Goal: Task Accomplishment & Management: Complete application form

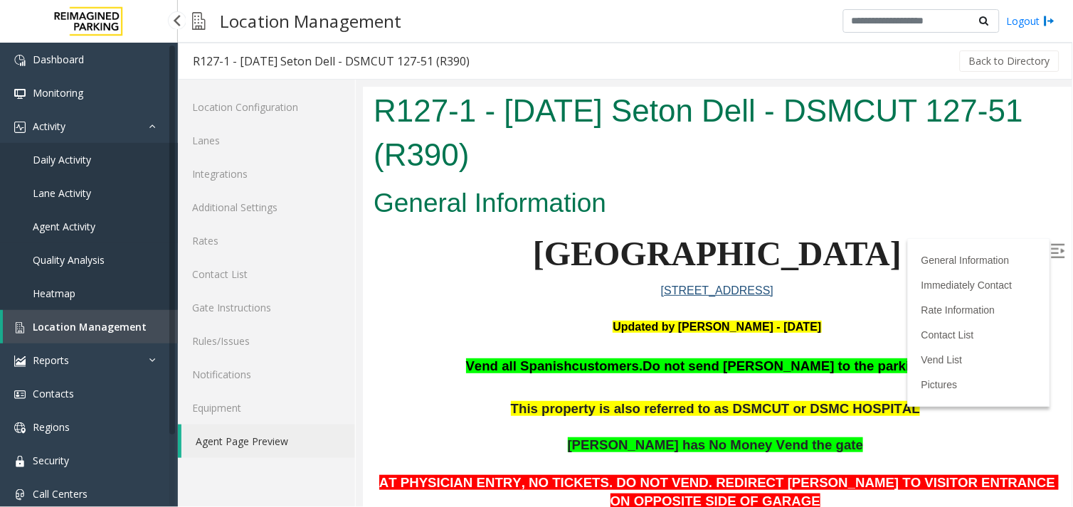
scroll to position [237, 0]
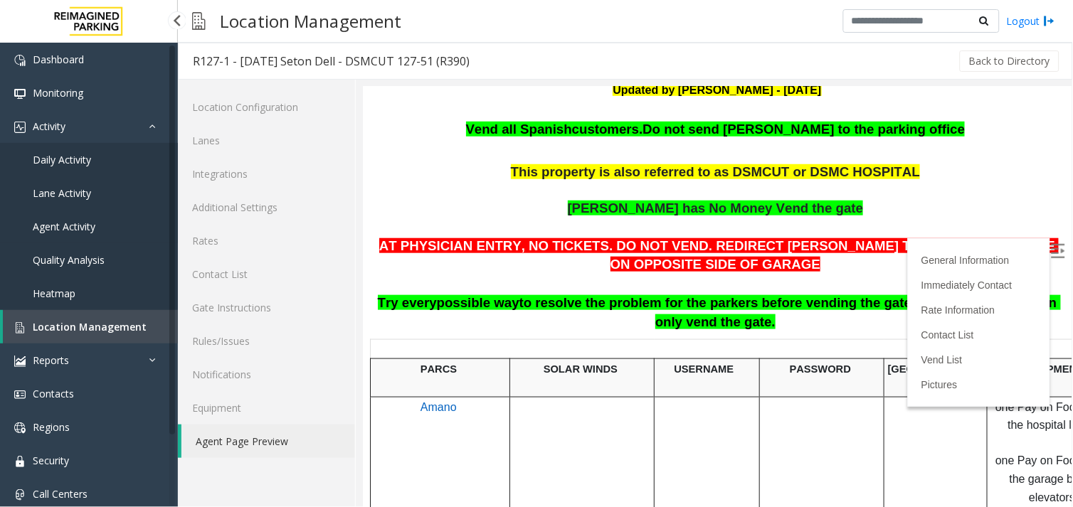
click at [57, 229] on span "Agent Activity" at bounding box center [64, 227] width 63 height 14
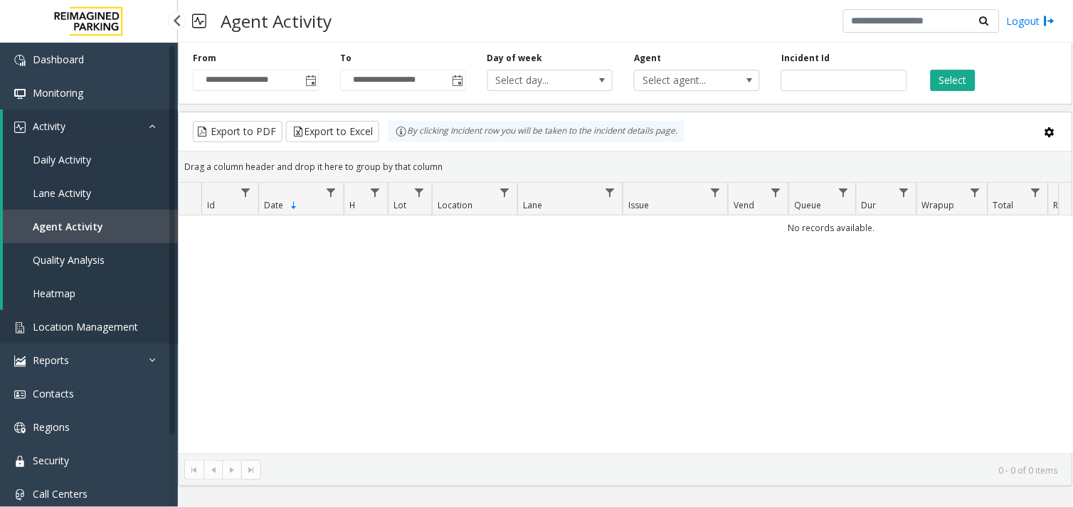
click at [121, 316] on link "Location Management" at bounding box center [89, 326] width 178 height 33
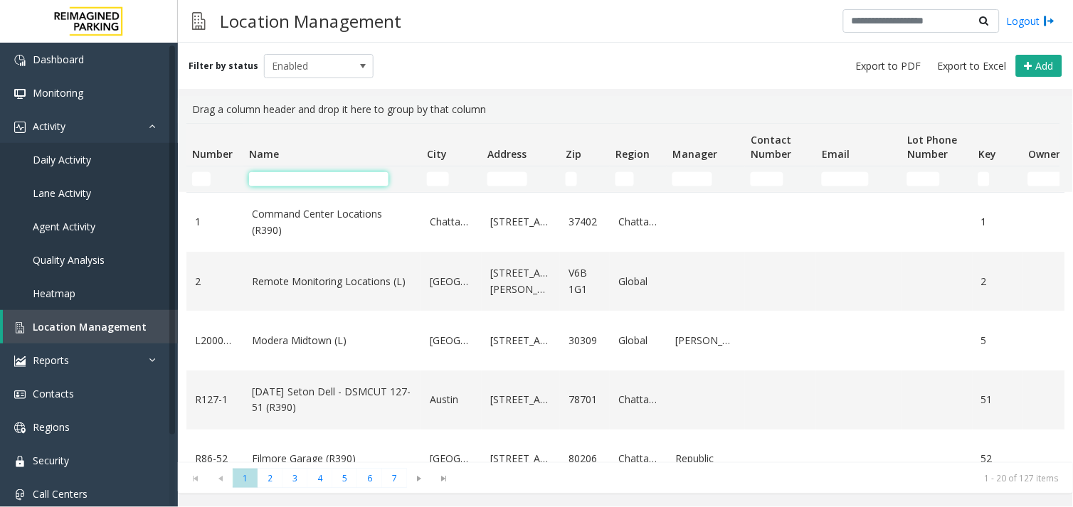
click at [284, 183] on input "Name Filter" at bounding box center [318, 179] width 139 height 14
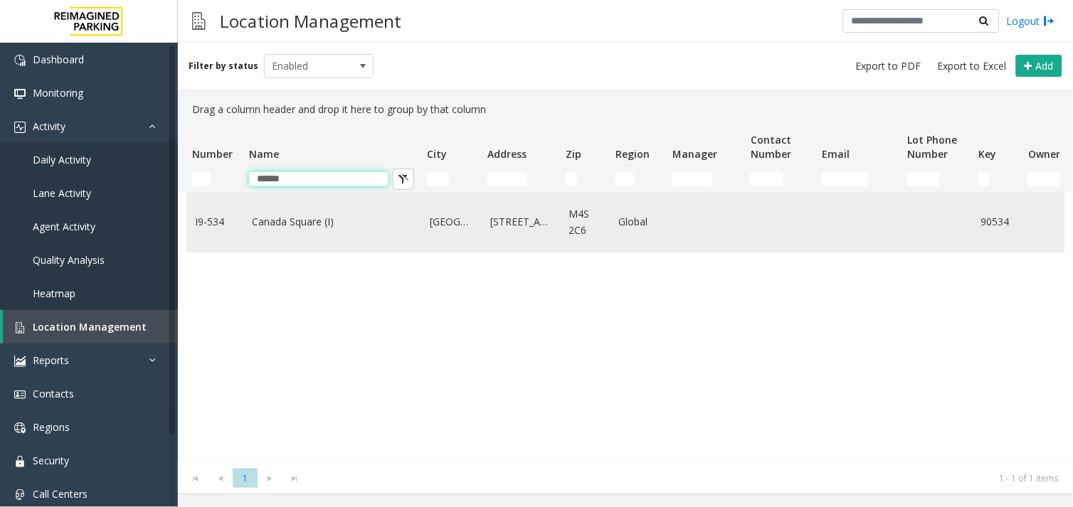
type input "******"
click at [299, 215] on link "Canada Square (I)" at bounding box center [332, 222] width 161 height 16
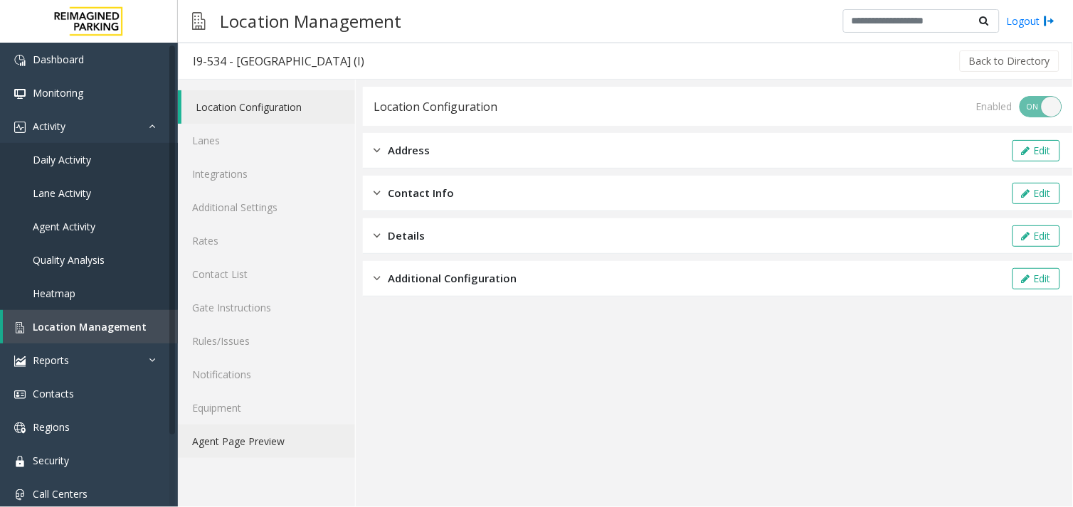
click at [277, 435] on link "Agent Page Preview" at bounding box center [266, 441] width 177 height 33
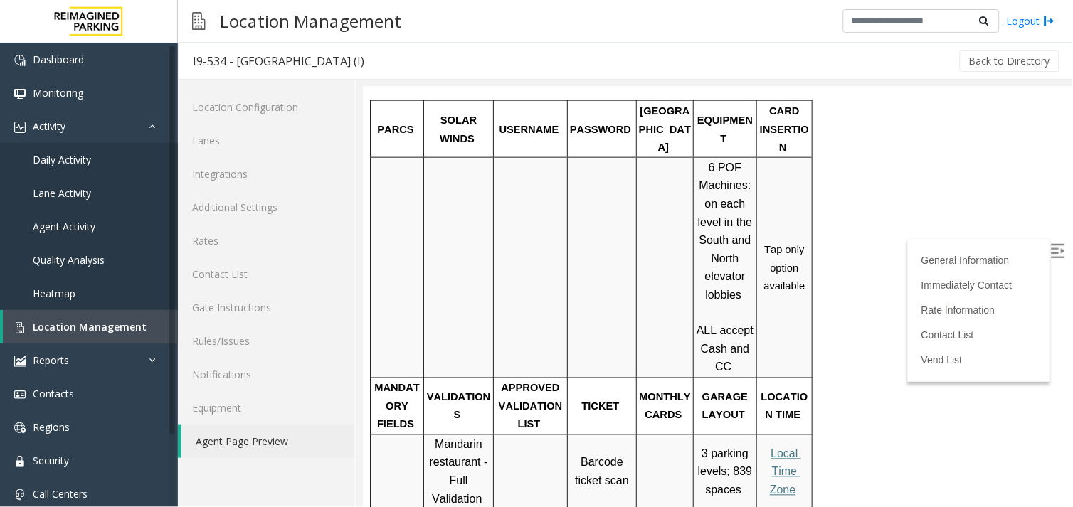
click at [1050, 246] on img at bounding box center [1057, 250] width 14 height 14
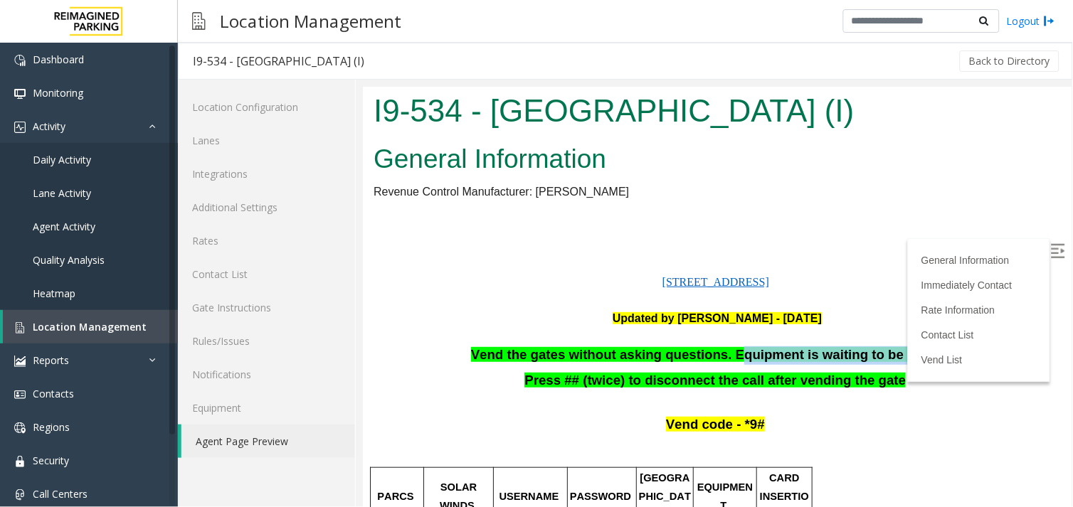
drag, startPoint x: 500, startPoint y: 364, endPoint x: 733, endPoint y: 349, distance: 233.0
click at [492, 354] on p "Vend the gates without asking questions. Equipment is waiting to be repaired" at bounding box center [716, 355] width 687 height 18
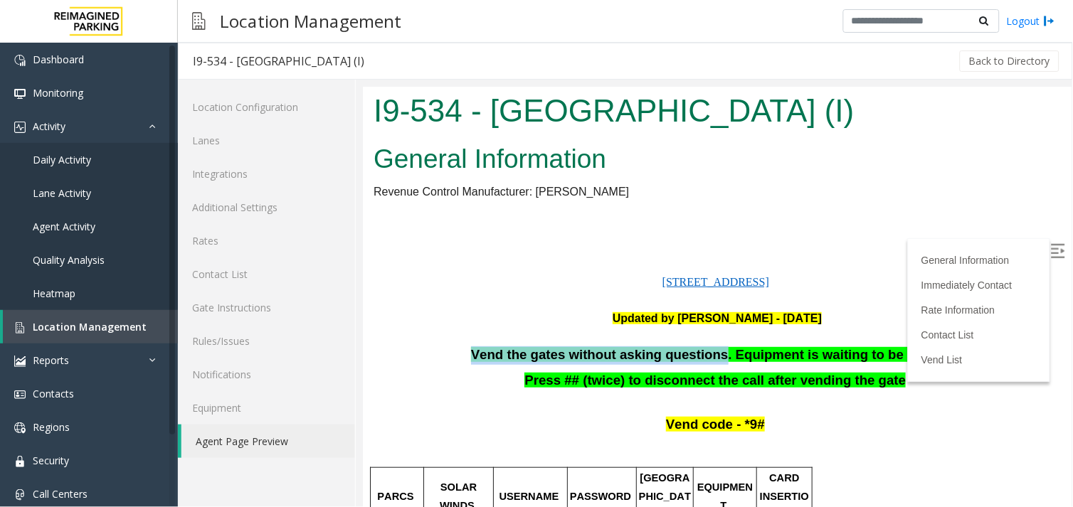
drag, startPoint x: 492, startPoint y: 354, endPoint x: 711, endPoint y: 362, distance: 218.5
click at [711, 362] on p "Vend the gates without asking questions. Equipment is waiting to be repaired" at bounding box center [716, 355] width 687 height 18
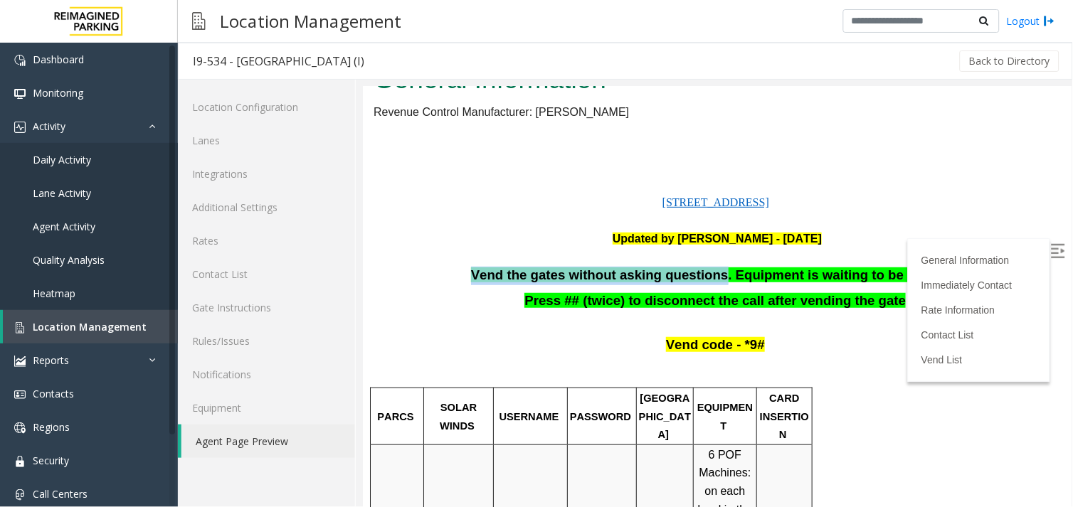
scroll to position [79, 0]
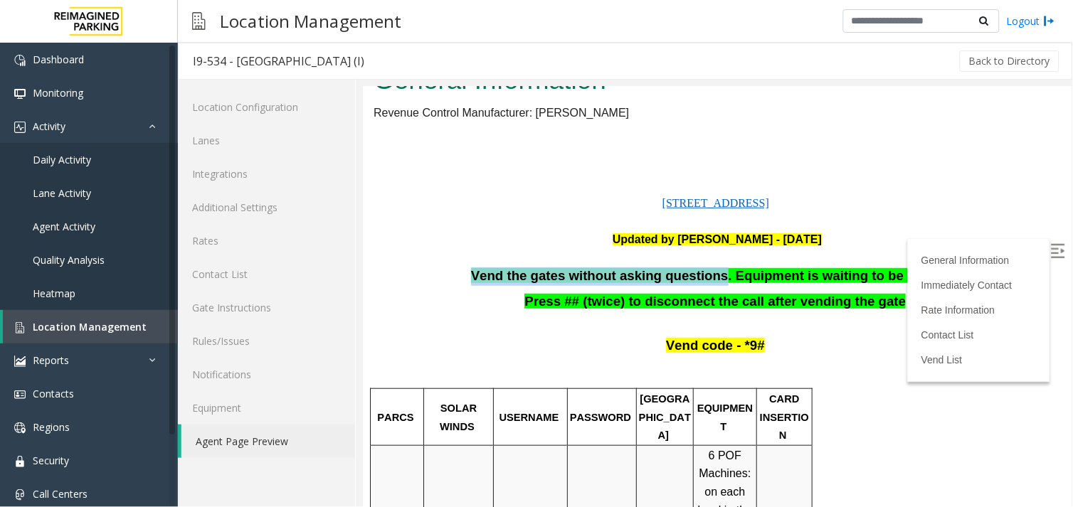
click at [550, 273] on span "Vend the gates without asking questions. Equipment is waiting to be repaired" at bounding box center [714, 274] width 489 height 15
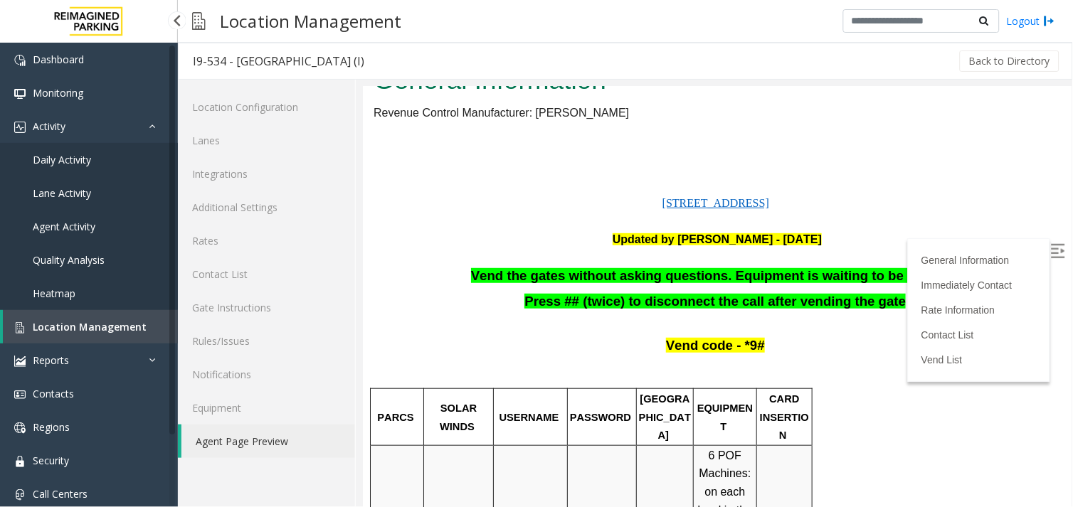
click at [84, 321] on span "Location Management" at bounding box center [90, 327] width 114 height 14
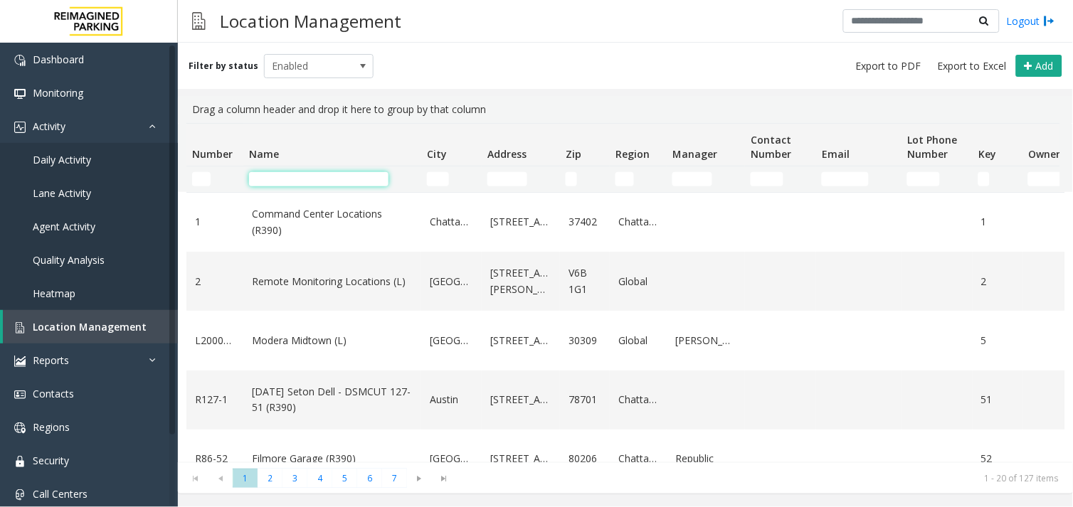
click at [309, 186] on input "Name Filter" at bounding box center [318, 179] width 139 height 14
click at [55, 393] on span "Contacts" at bounding box center [53, 394] width 41 height 14
click at [61, 394] on span "Contacts" at bounding box center [53, 394] width 41 height 14
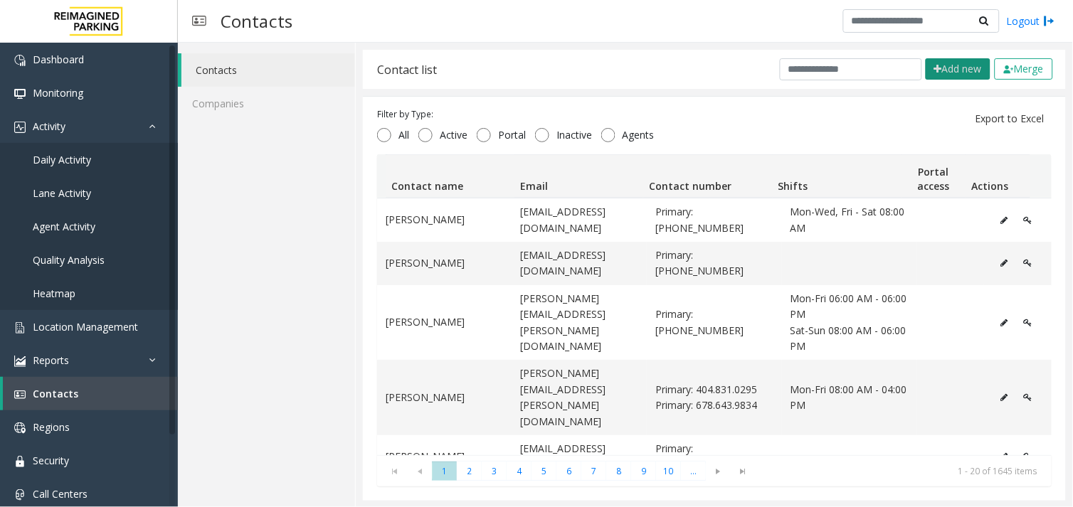
click at [950, 64] on button "Add new" at bounding box center [957, 68] width 65 height 21
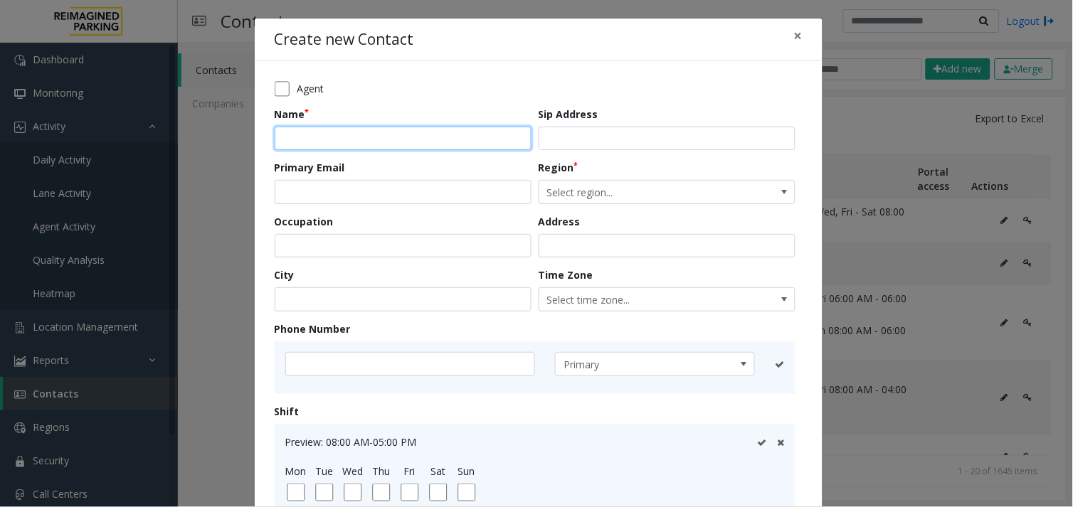
click at [356, 144] on input "text" at bounding box center [403, 139] width 257 height 24
click at [343, 142] on input "text" at bounding box center [403, 139] width 257 height 24
paste input "**********"
drag, startPoint x: 462, startPoint y: 137, endPoint x: 313, endPoint y: 154, distance: 150.3
click at [313, 154] on form "**********" at bounding box center [539, 354] width 528 height 546
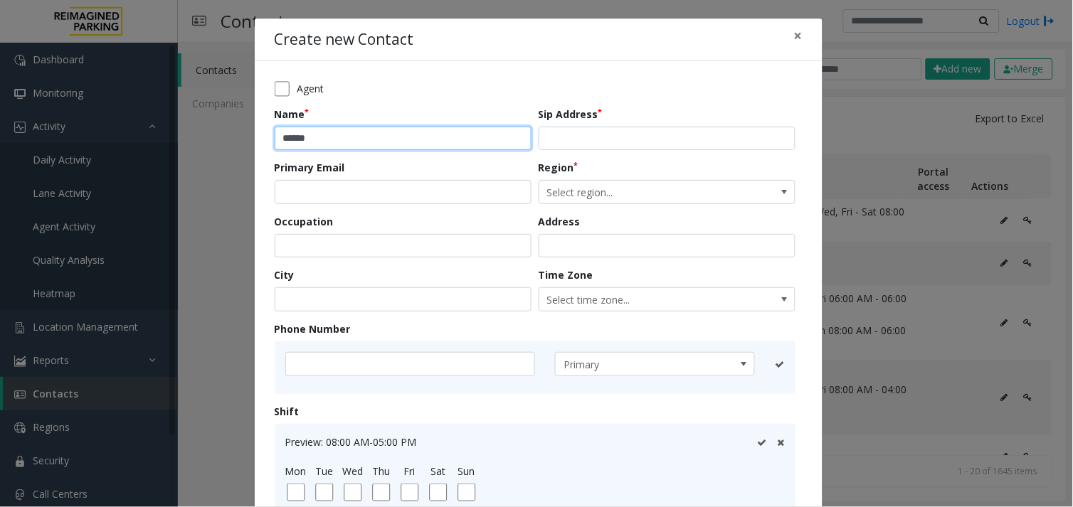
type input "******"
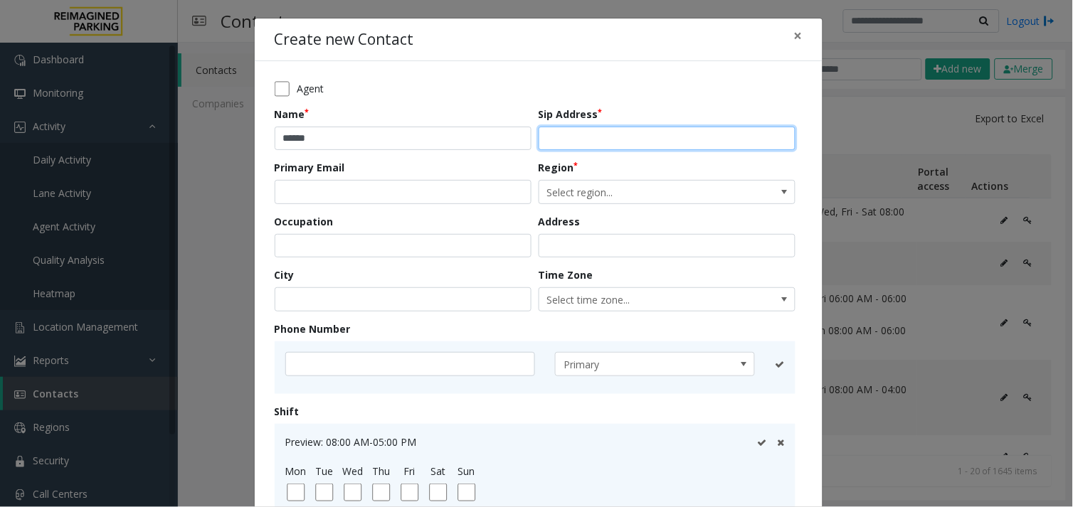
click at [572, 132] on input "text" at bounding box center [666, 139] width 257 height 24
paste input "**********"
type input "**********"
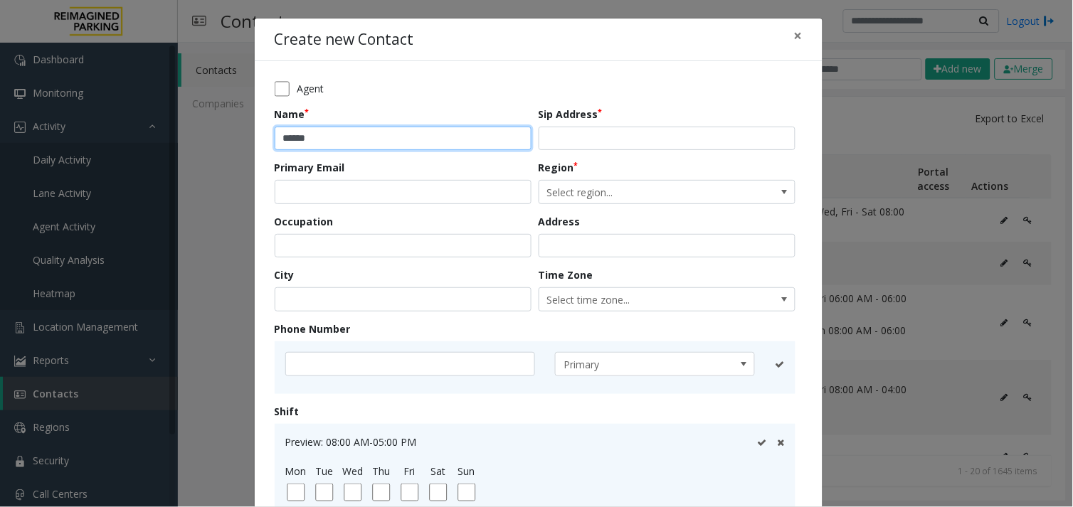
click at [386, 141] on input "******" at bounding box center [403, 139] width 257 height 24
paste input "**********"
type input "**********"
click at [435, 137] on input "**********" at bounding box center [403, 139] width 257 height 24
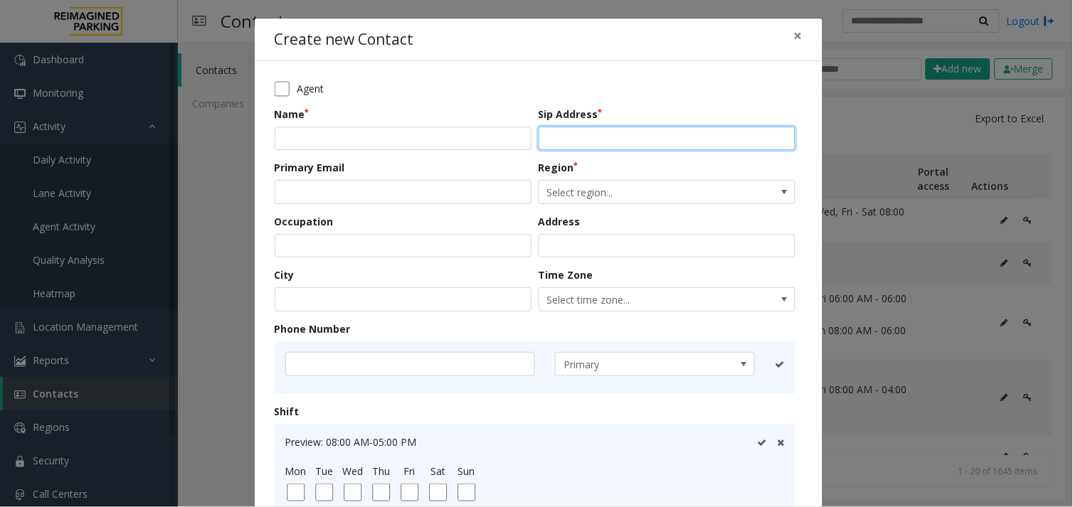
click at [585, 137] on input "text" at bounding box center [666, 139] width 257 height 24
paste input "**********"
type input "**********"
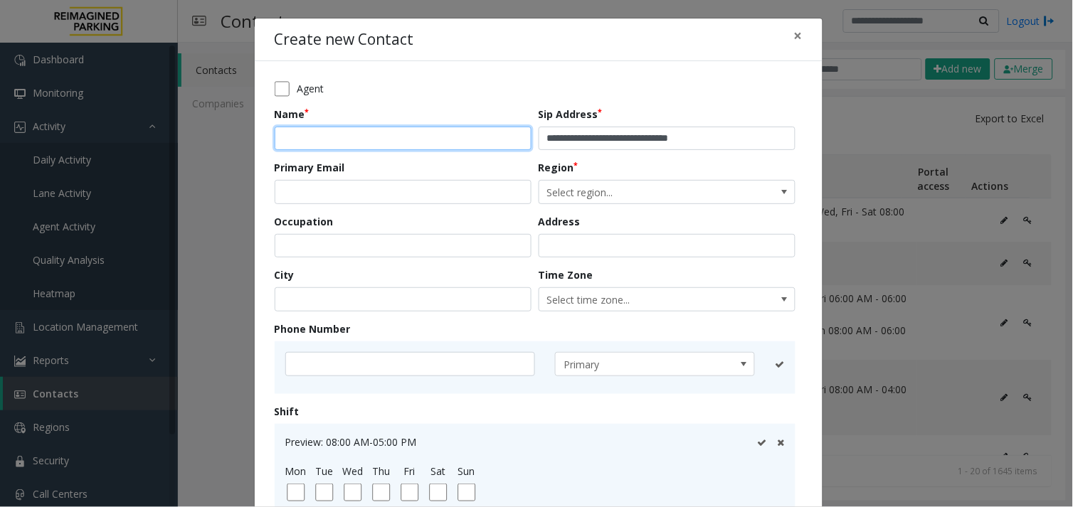
click at [339, 136] on input "text" at bounding box center [403, 139] width 257 height 24
paste input "**********"
type input "**********"
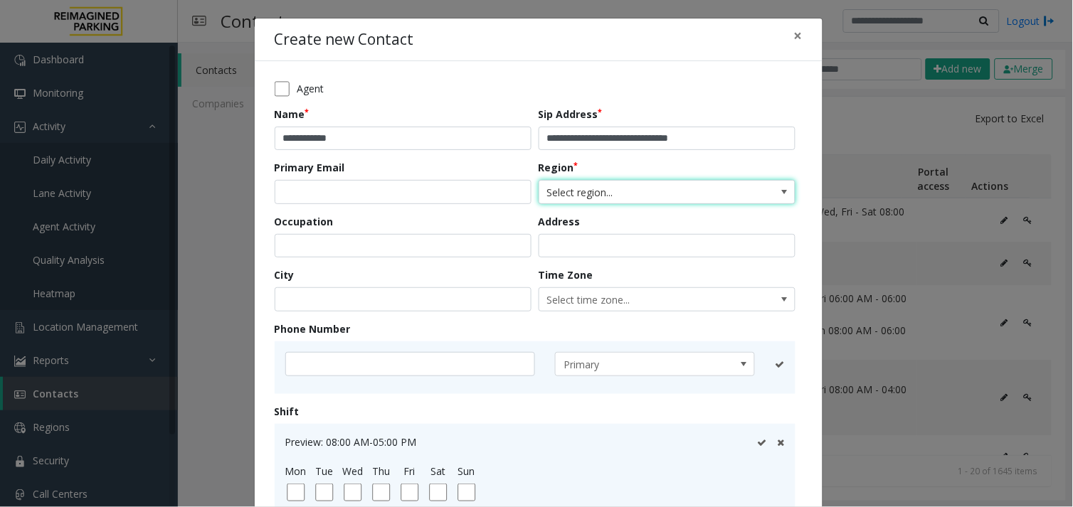
click at [664, 189] on span "Select region..." at bounding box center [641, 192] width 204 height 23
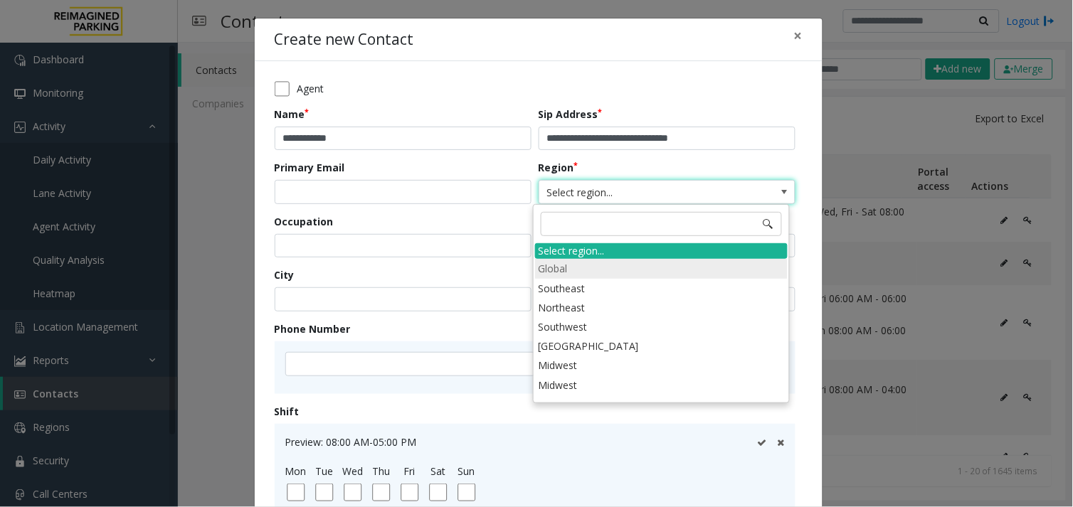
click at [553, 265] on li "Global" at bounding box center [661, 268] width 252 height 19
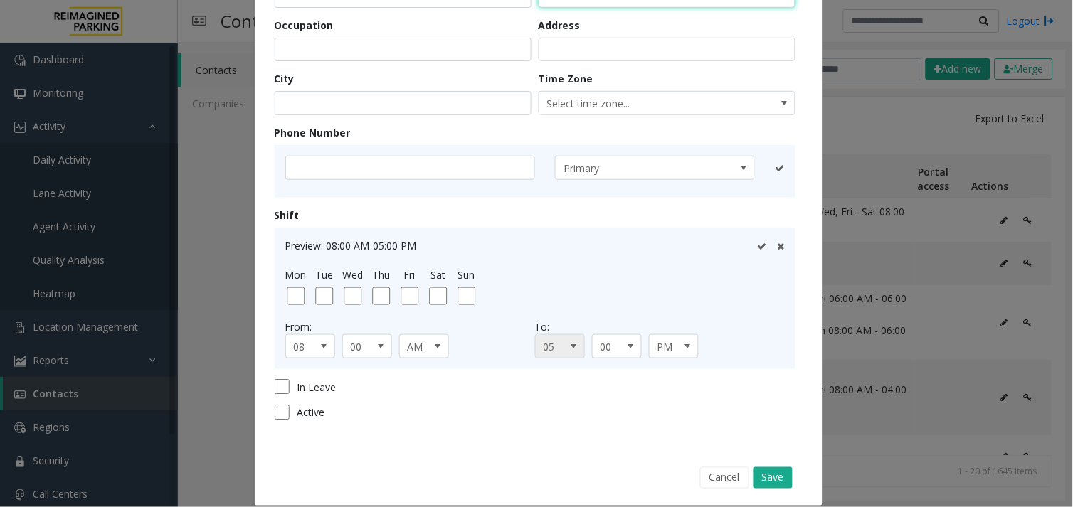
scroll to position [213, 0]
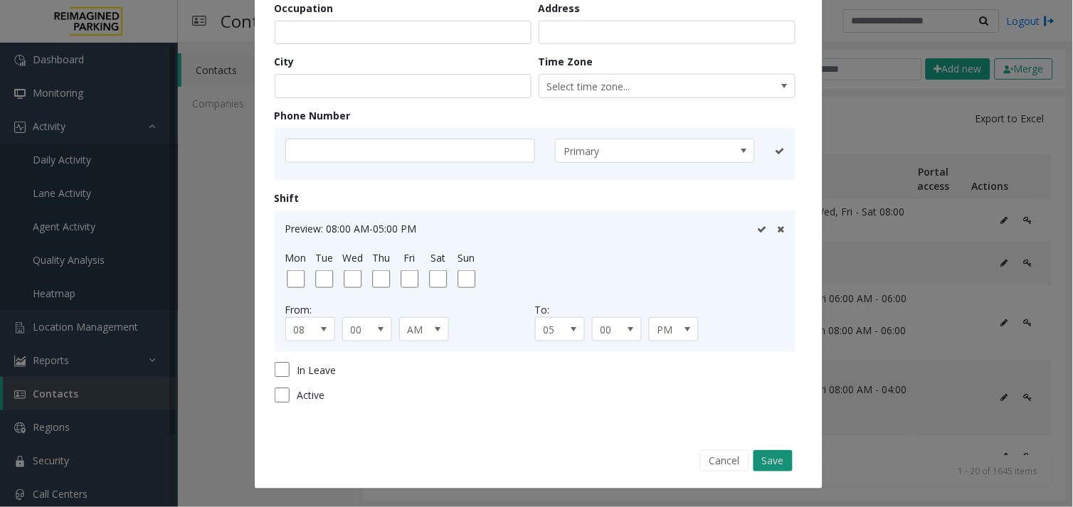
click at [760, 459] on button "Save" at bounding box center [772, 460] width 39 height 21
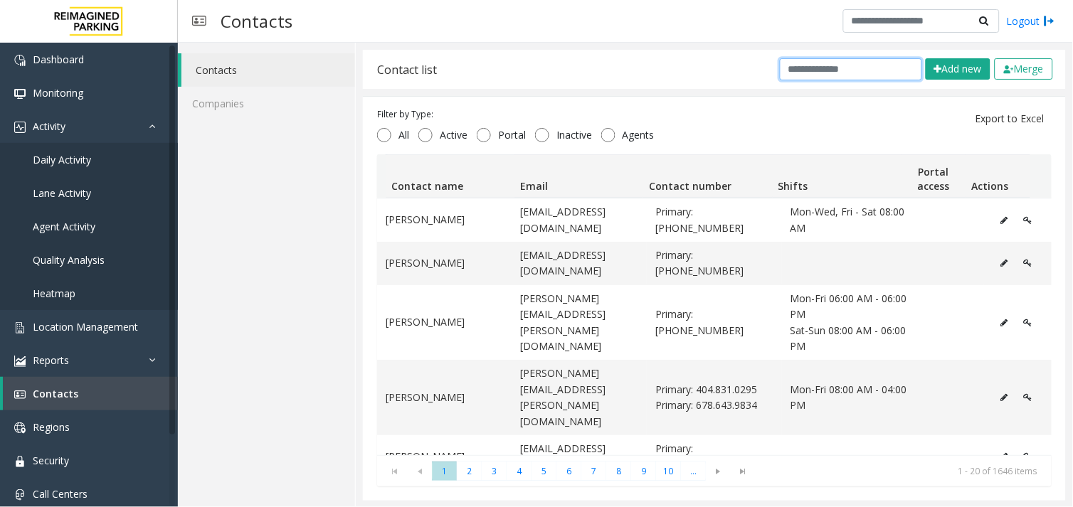
click at [829, 80] on input "text" at bounding box center [850, 69] width 142 height 22
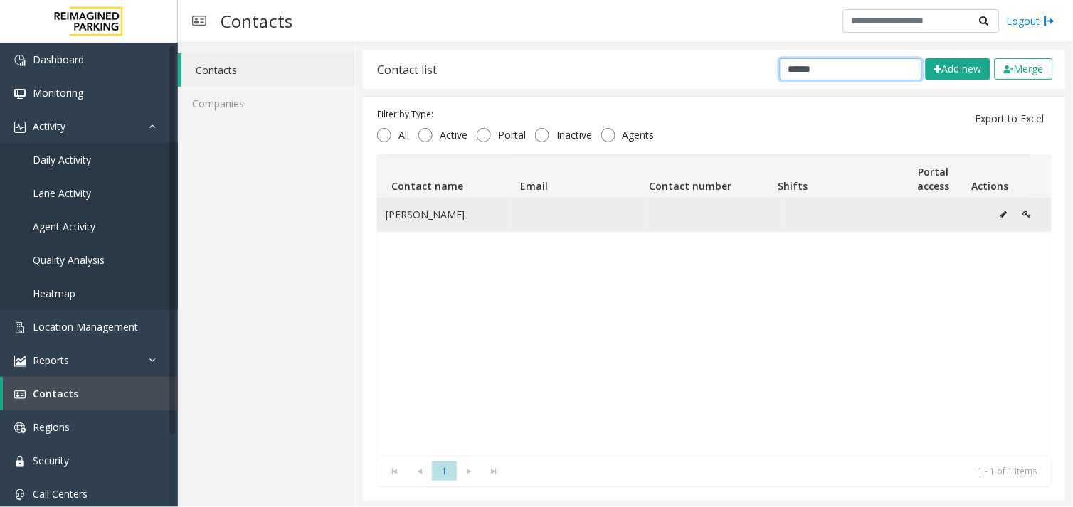
type input "******"
click at [1023, 211] on icon "Data table" at bounding box center [1027, 215] width 9 height 9
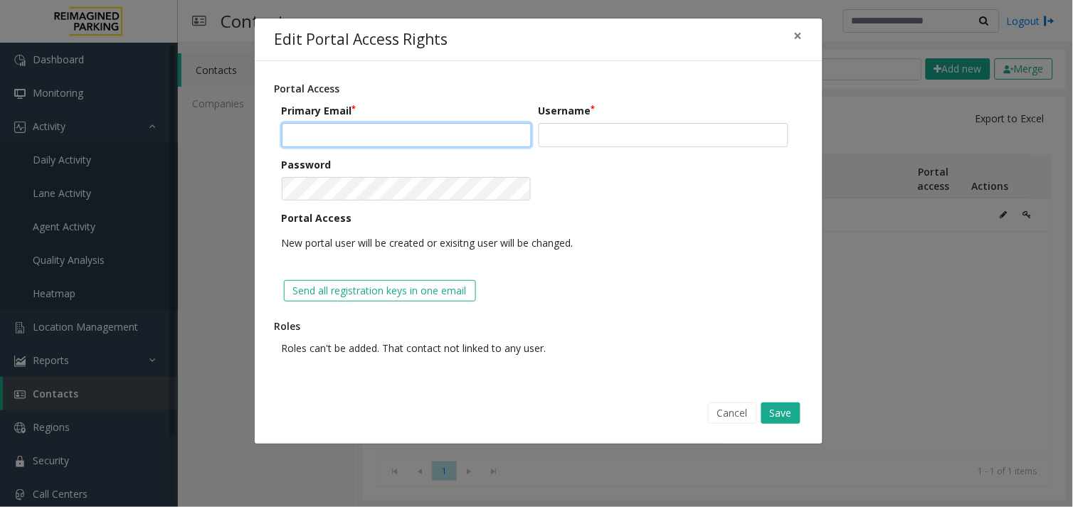
click at [397, 141] on input "text" at bounding box center [407, 135] width 250 height 24
paste input "**********"
type input "**********"
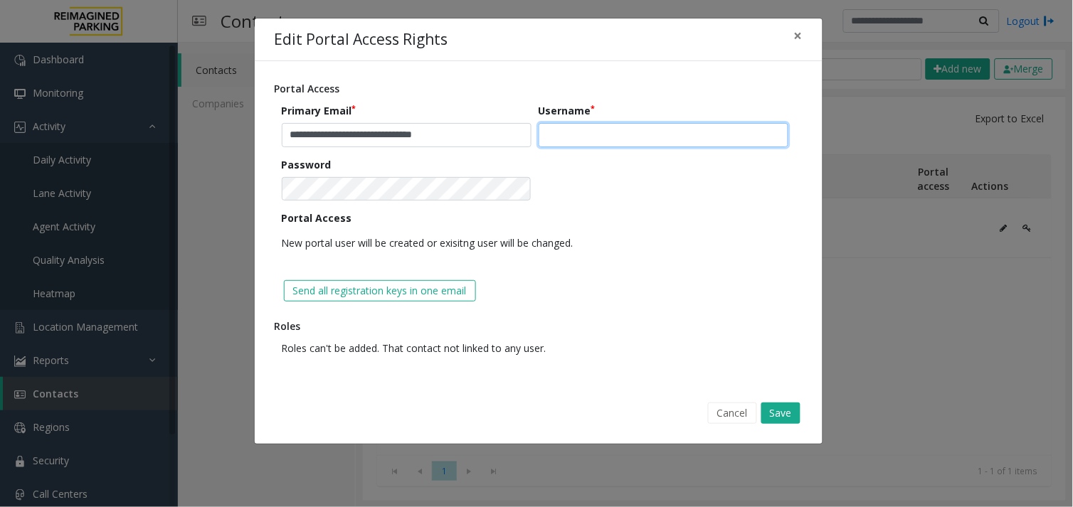
click at [580, 126] on input "text" at bounding box center [663, 135] width 250 height 24
type input "******"
click at [787, 413] on button "Save" at bounding box center [780, 413] width 39 height 21
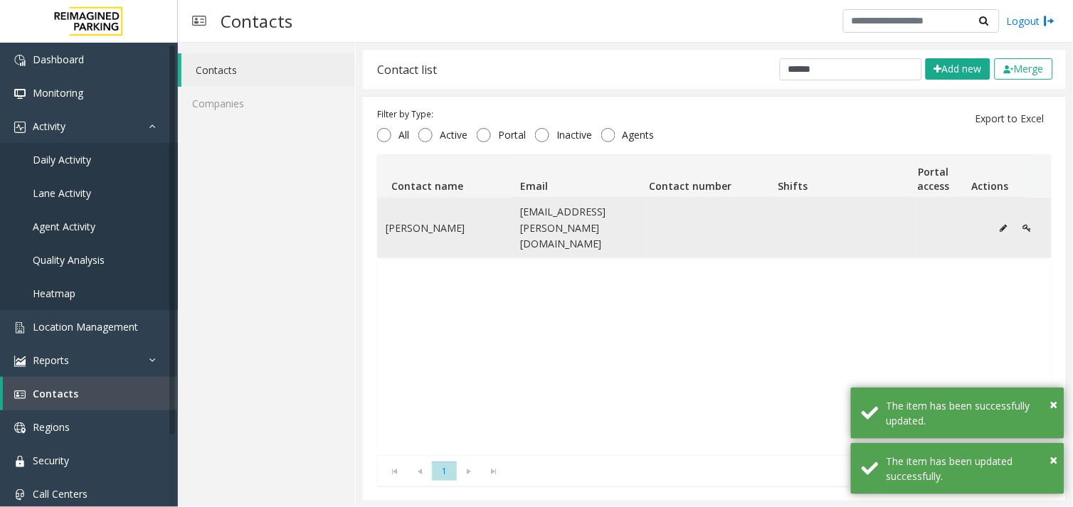
click at [992, 228] on button "Data table" at bounding box center [1003, 228] width 23 height 21
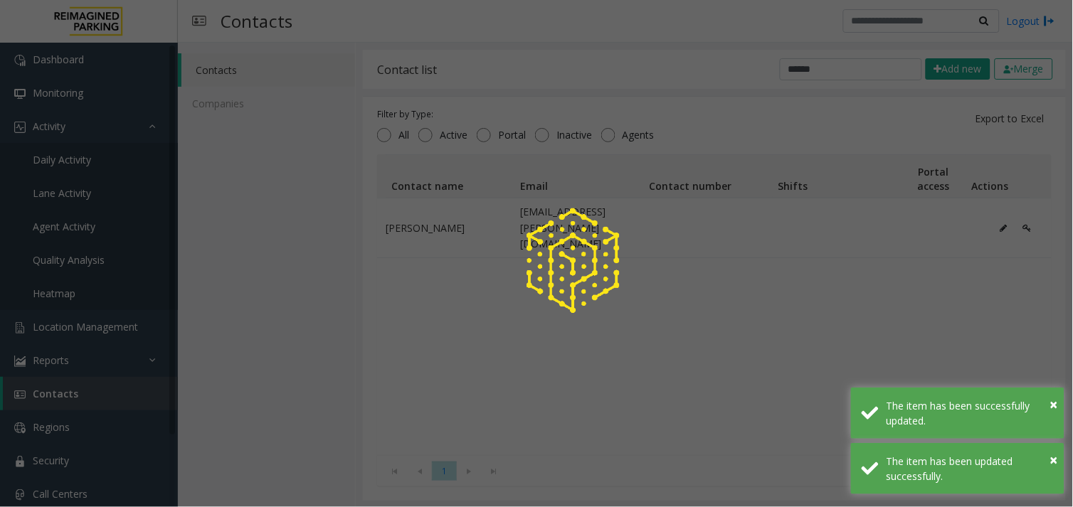
scroll to position [0, 0]
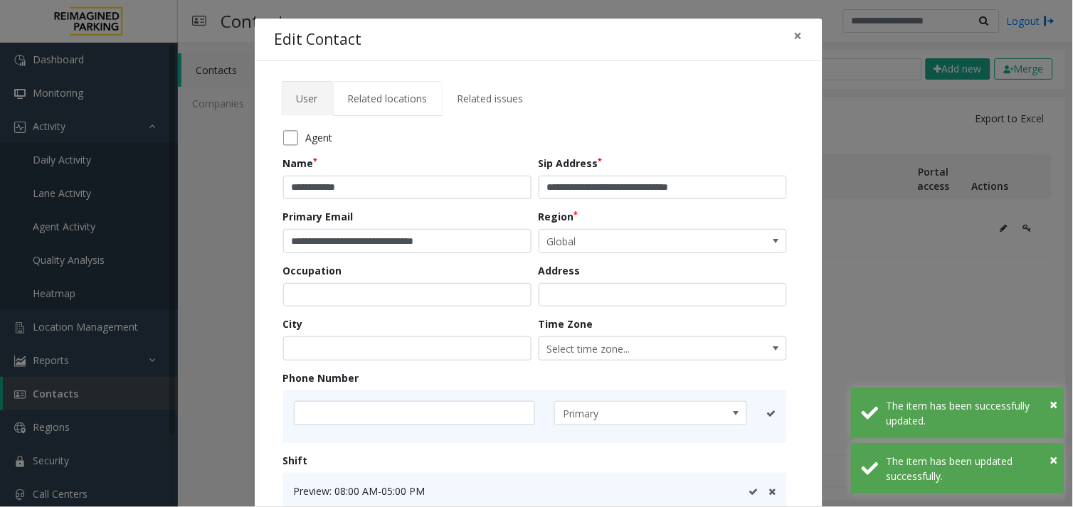
click at [365, 92] on span "Related locations" at bounding box center [388, 99] width 80 height 14
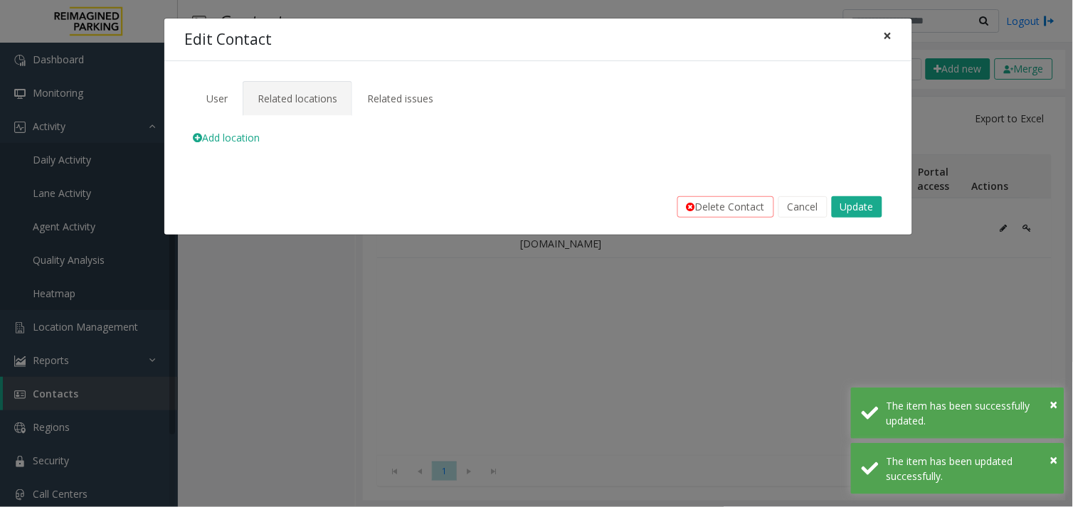
click at [887, 29] on span "×" at bounding box center [887, 36] width 9 height 20
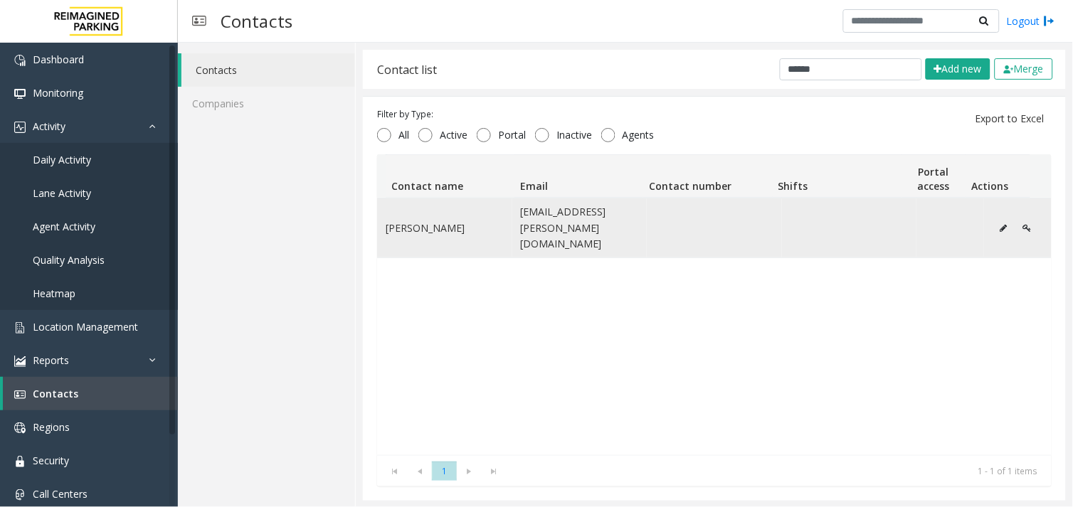
click at [1015, 221] on button "Data table" at bounding box center [1027, 228] width 24 height 21
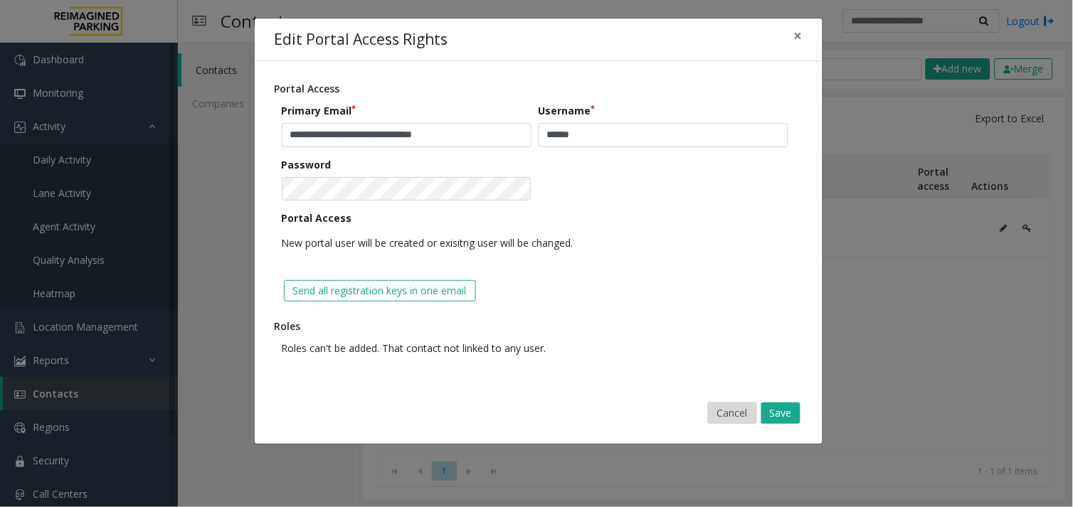
click at [733, 413] on button "Cancel" at bounding box center [732, 413] width 49 height 21
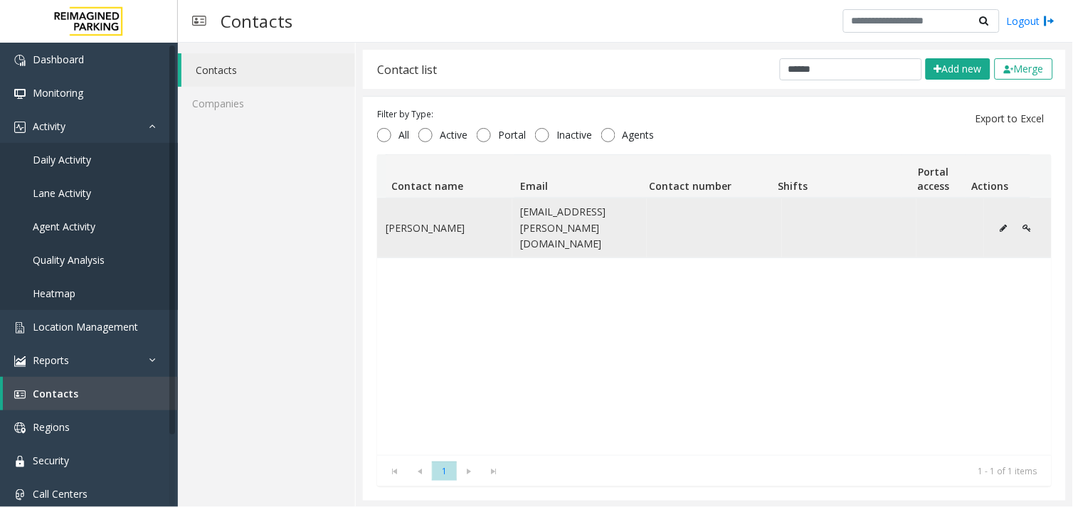
click at [1000, 224] on icon "Data table" at bounding box center [1003, 228] width 7 height 9
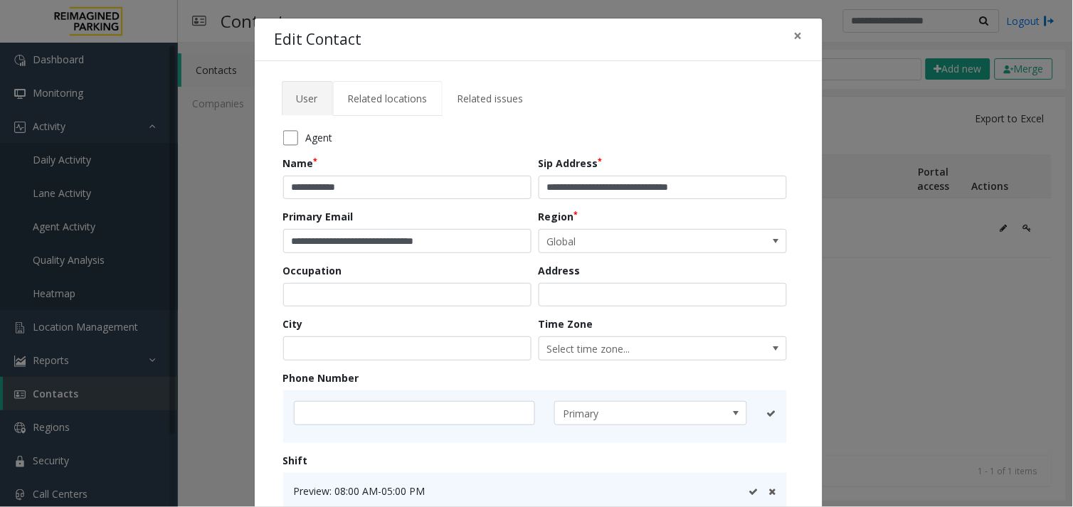
click at [388, 100] on span "Related locations" at bounding box center [388, 99] width 80 height 14
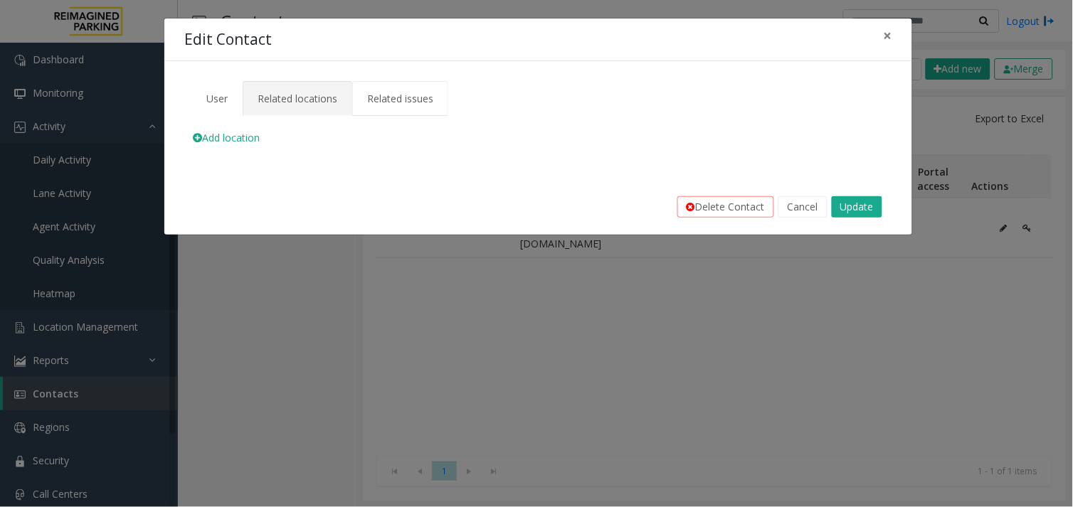
click at [417, 94] on span "Related issues" at bounding box center [400, 99] width 66 height 14
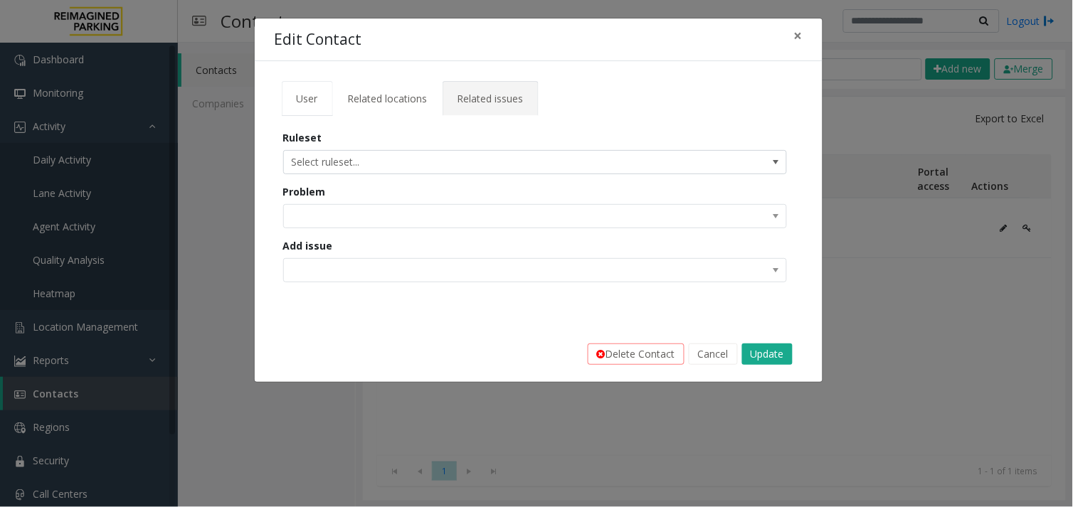
click at [310, 100] on span "User" at bounding box center [307, 99] width 21 height 14
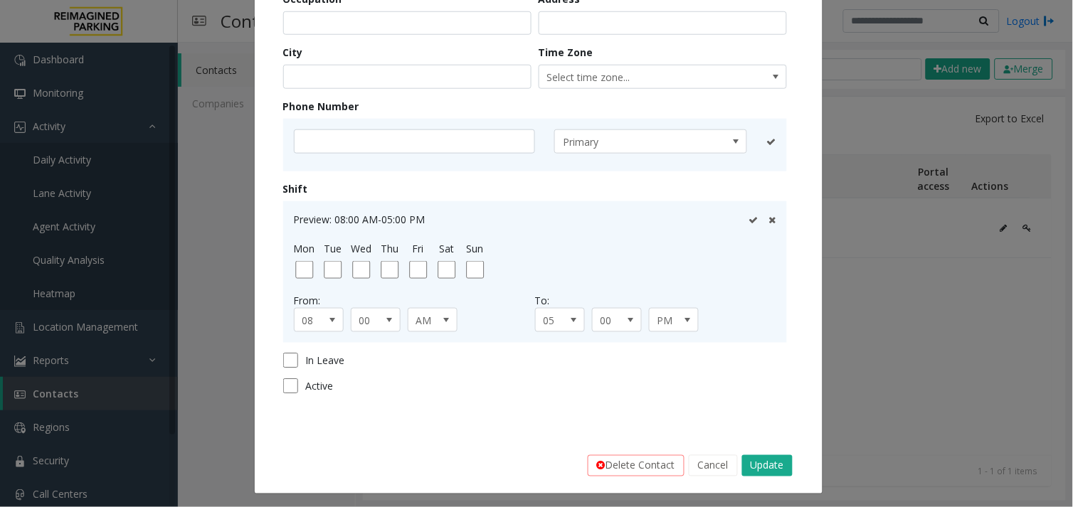
scroll to position [276, 0]
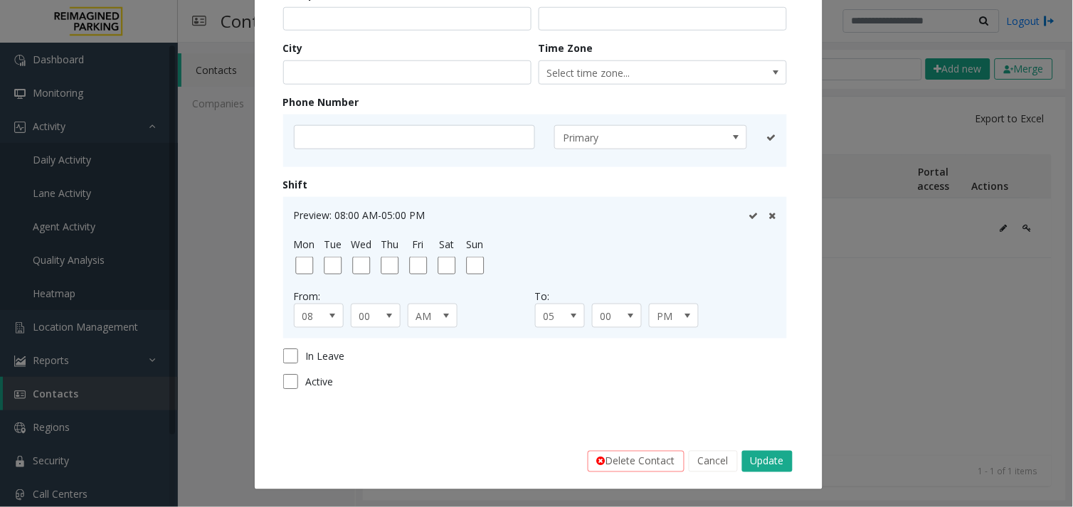
click at [959, 404] on div "**********" at bounding box center [536, 253] width 1073 height 507
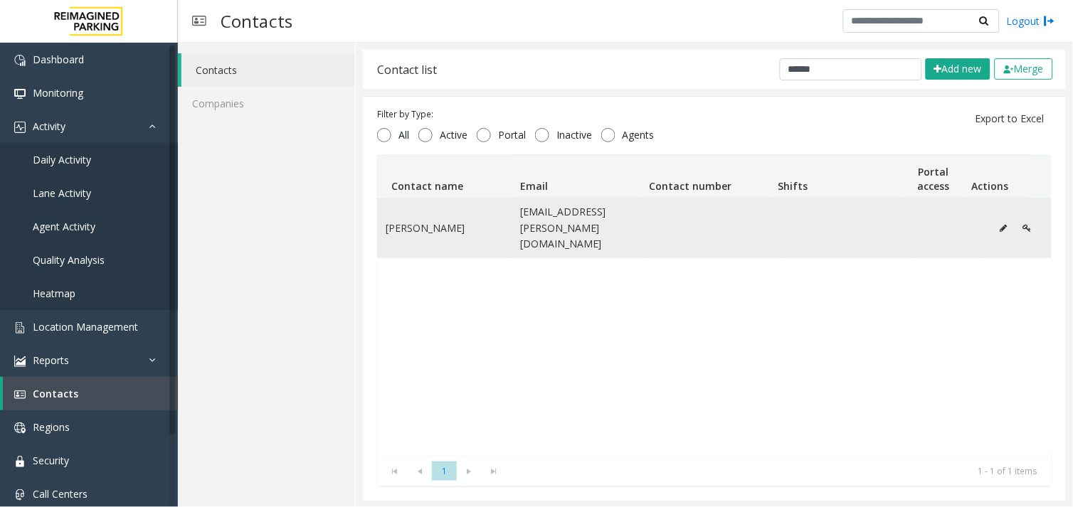
click at [1023, 224] on icon "Data table" at bounding box center [1027, 228] width 9 height 9
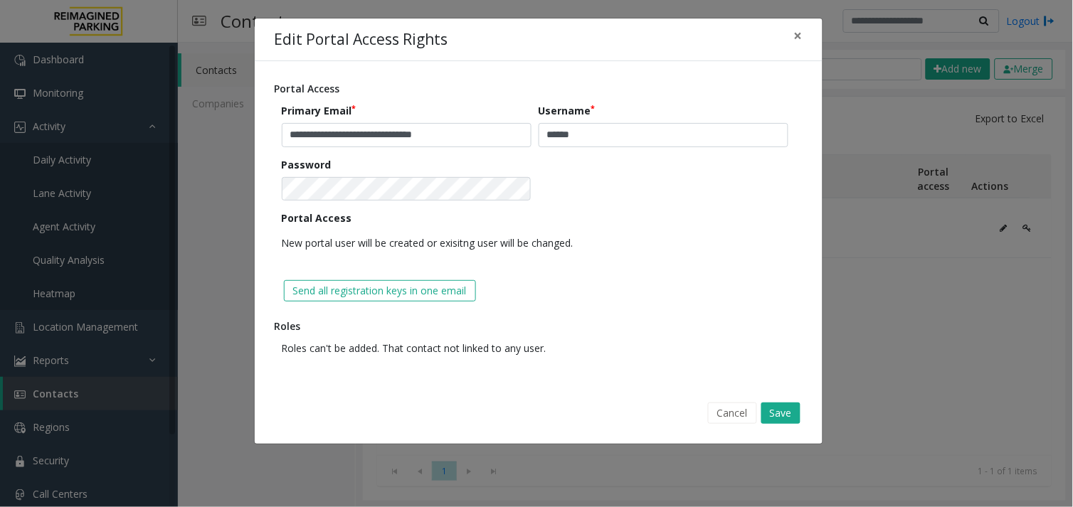
click at [642, 211] on div "Portal Access New portal user will be created or exisitng user will be changed." at bounding box center [538, 233] width 513 height 45
click at [802, 26] on span "×" at bounding box center [798, 36] width 9 height 20
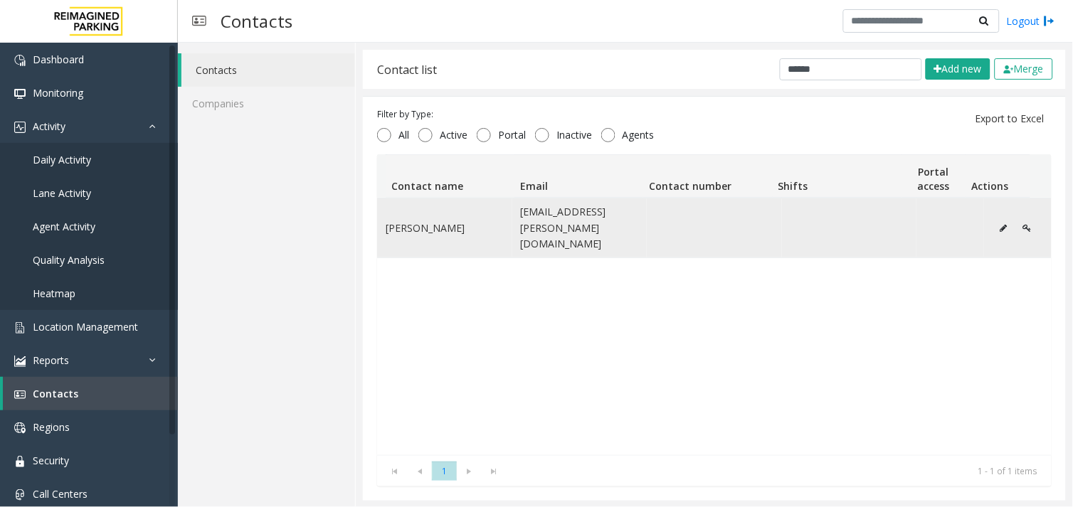
click at [697, 233] on td "Data table" at bounding box center [713, 227] width 135 height 59
click at [992, 225] on button "Data table" at bounding box center [1003, 228] width 23 height 21
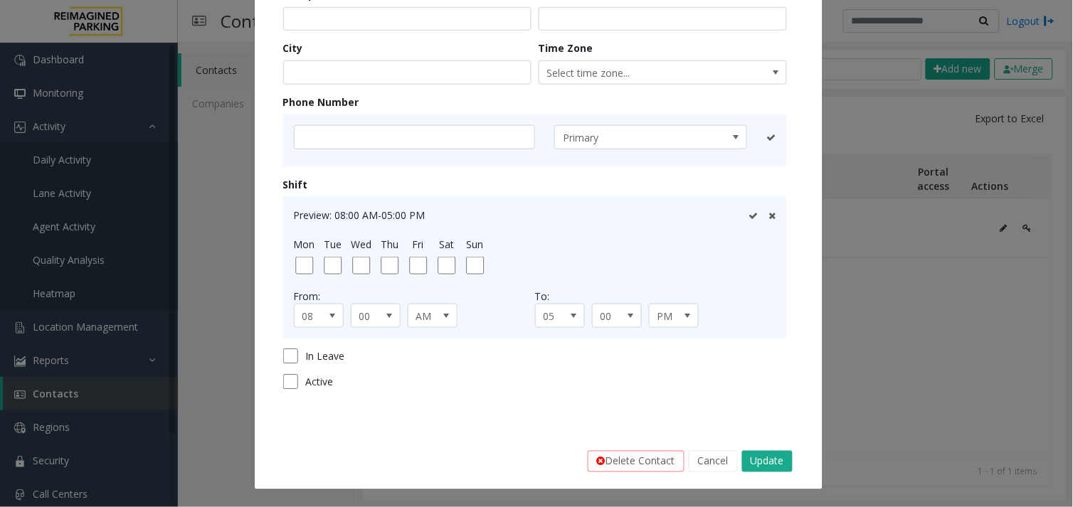
click at [979, 309] on div "**********" at bounding box center [536, 253] width 1073 height 507
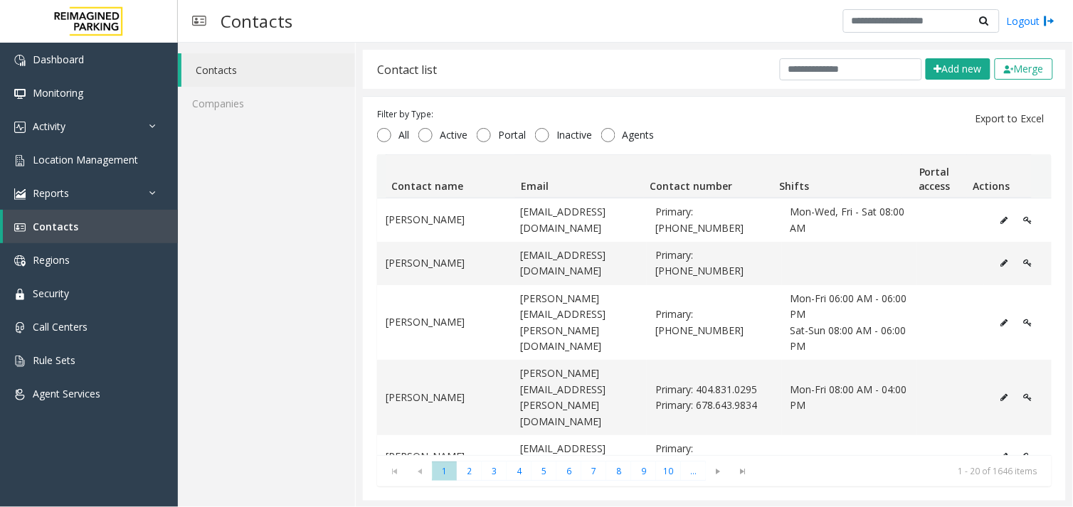
click at [260, 249] on div "Contacts Companies" at bounding box center [267, 275] width 178 height 465
click at [802, 74] on input "text" at bounding box center [850, 69] width 142 height 22
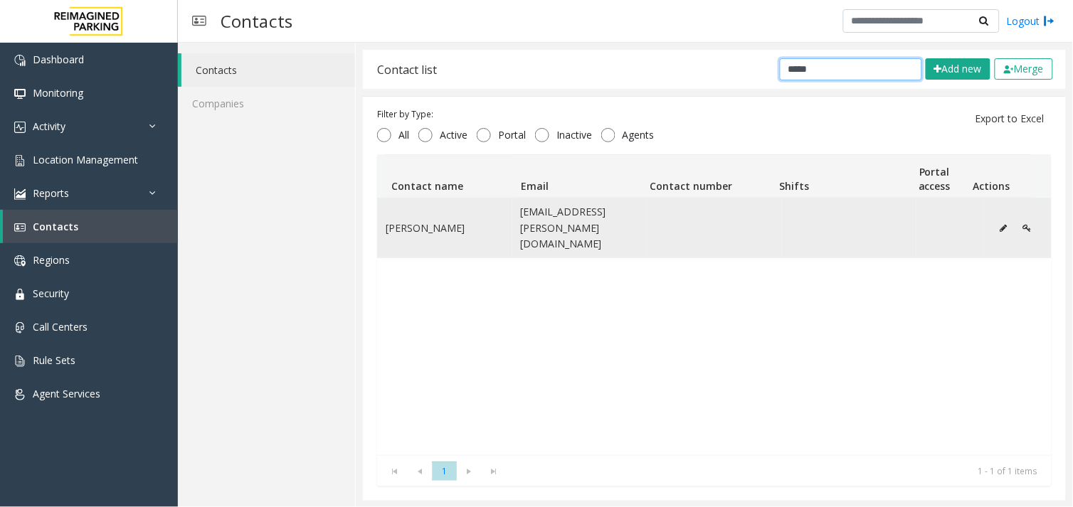
type input "*****"
click at [1023, 224] on icon "Data table" at bounding box center [1027, 228] width 9 height 9
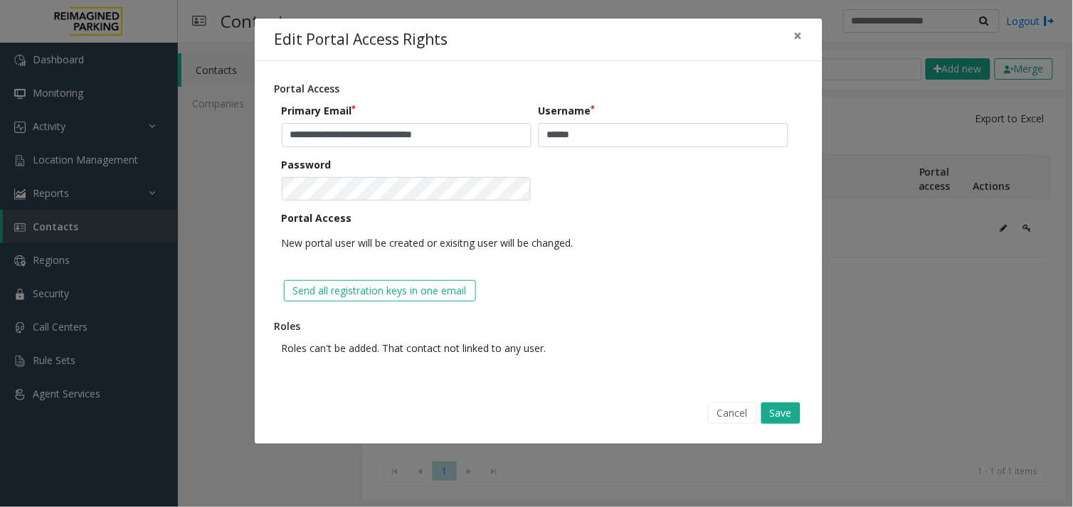
click at [459, 350] on span "Roles can't be added. That contact not linked to any user." at bounding box center [414, 348] width 265 height 14
drag, startPoint x: 459, startPoint y: 350, endPoint x: 425, endPoint y: 346, distance: 33.7
click at [425, 346] on span "Roles can't be added. That contact not linked to any user." at bounding box center [414, 348] width 265 height 14
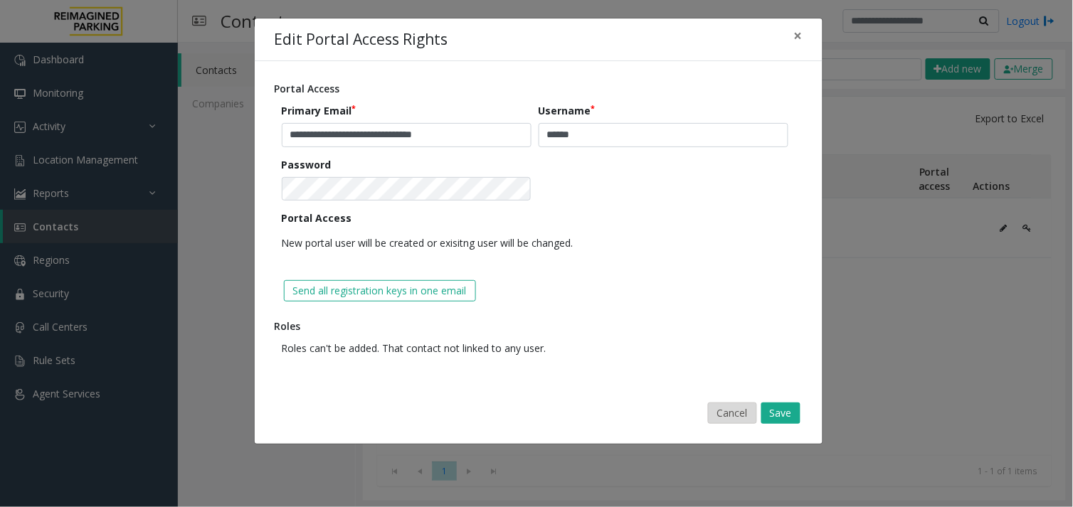
click at [730, 413] on button "Cancel" at bounding box center [732, 413] width 49 height 21
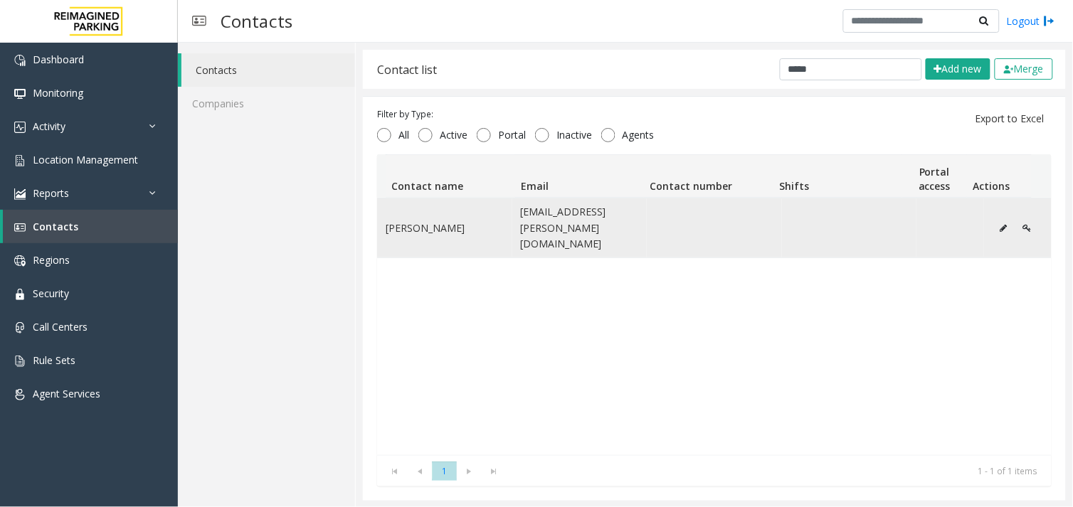
click at [1000, 224] on icon "Data table" at bounding box center [1003, 228] width 7 height 9
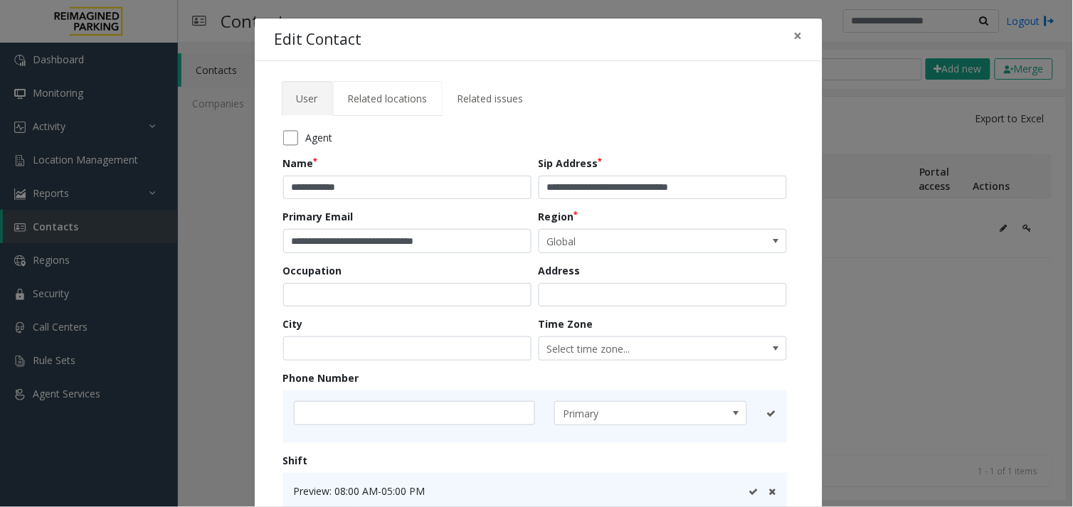
click at [373, 92] on span "Related locations" at bounding box center [388, 99] width 80 height 14
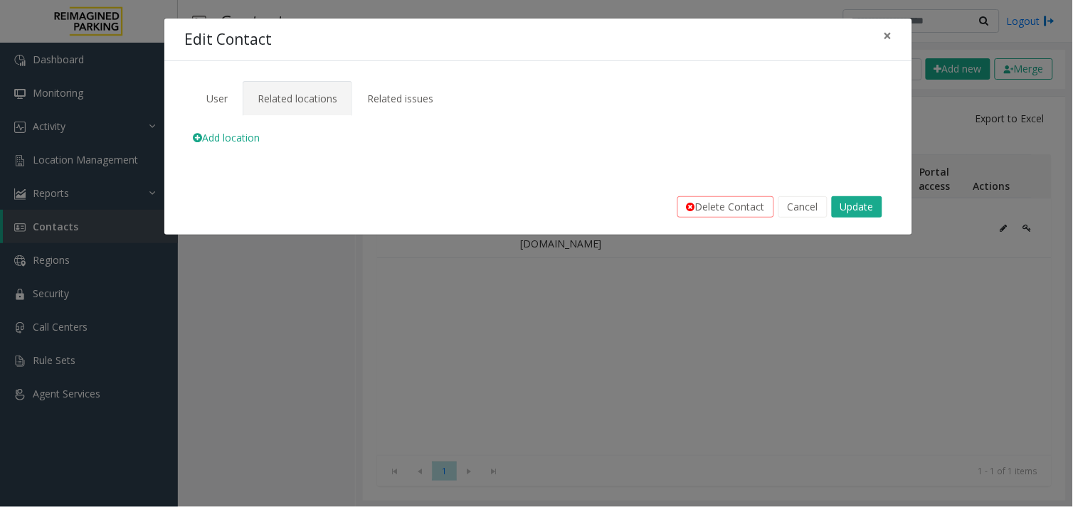
click at [223, 132] on span "Add location" at bounding box center [226, 138] width 67 height 14
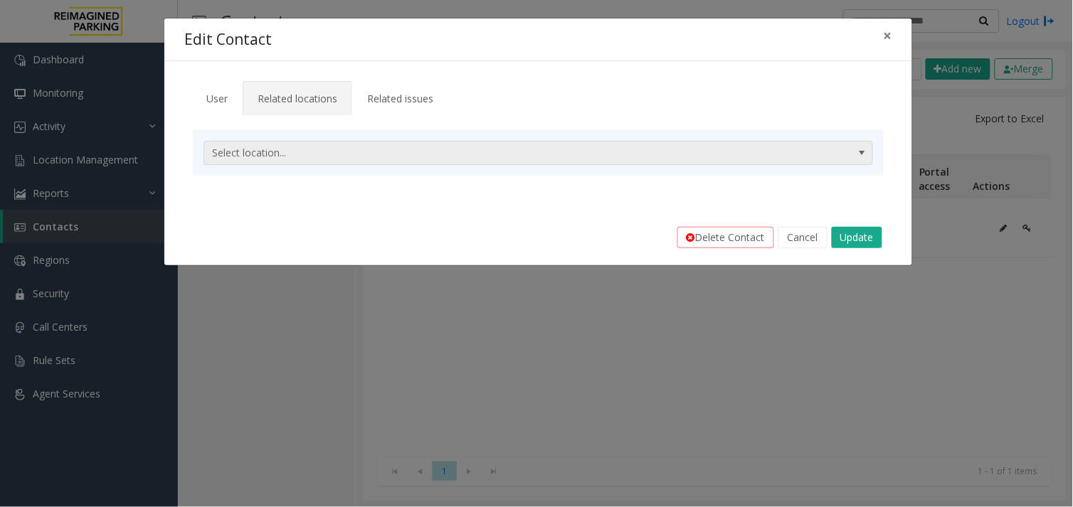
click at [365, 155] on span "Select location..." at bounding box center [470, 153] width 533 height 23
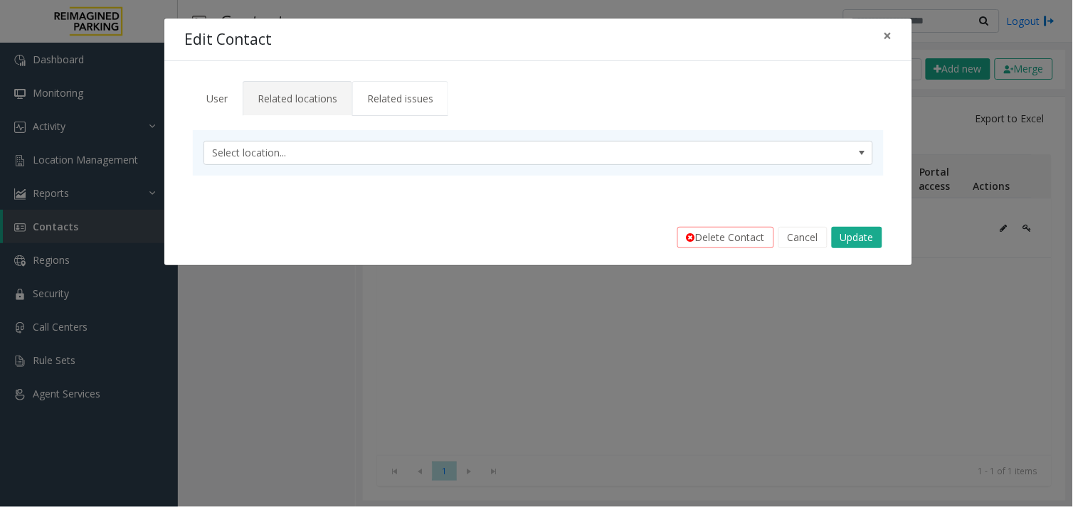
click at [402, 90] on link "Related issues" at bounding box center [400, 98] width 96 height 35
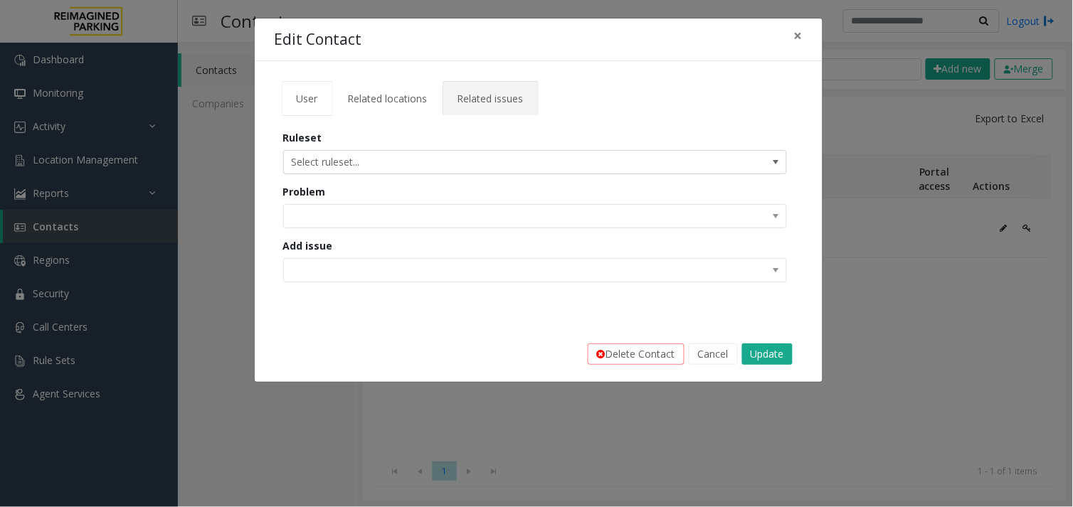
click at [310, 96] on span "User" at bounding box center [307, 99] width 21 height 14
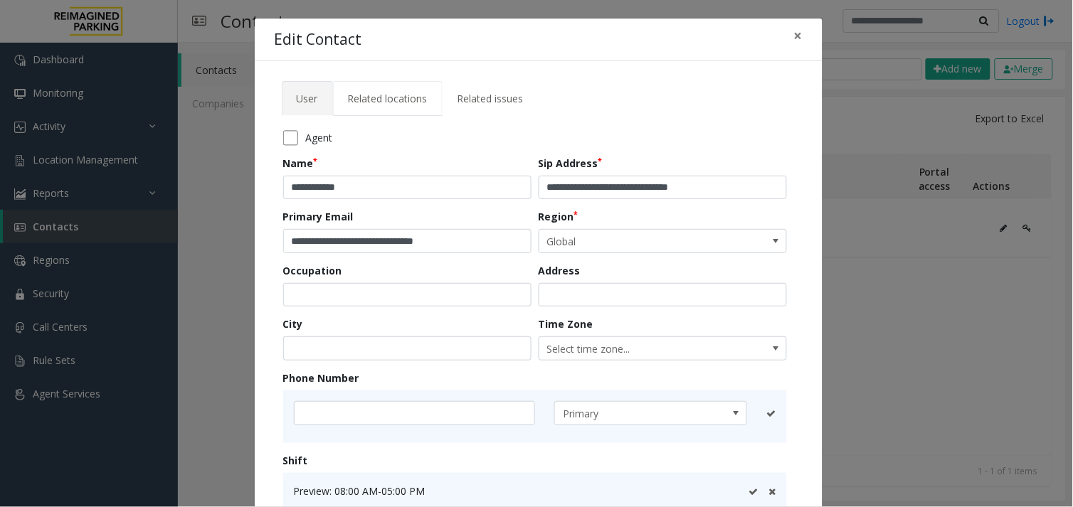
click at [388, 97] on span "Related locations" at bounding box center [388, 99] width 80 height 14
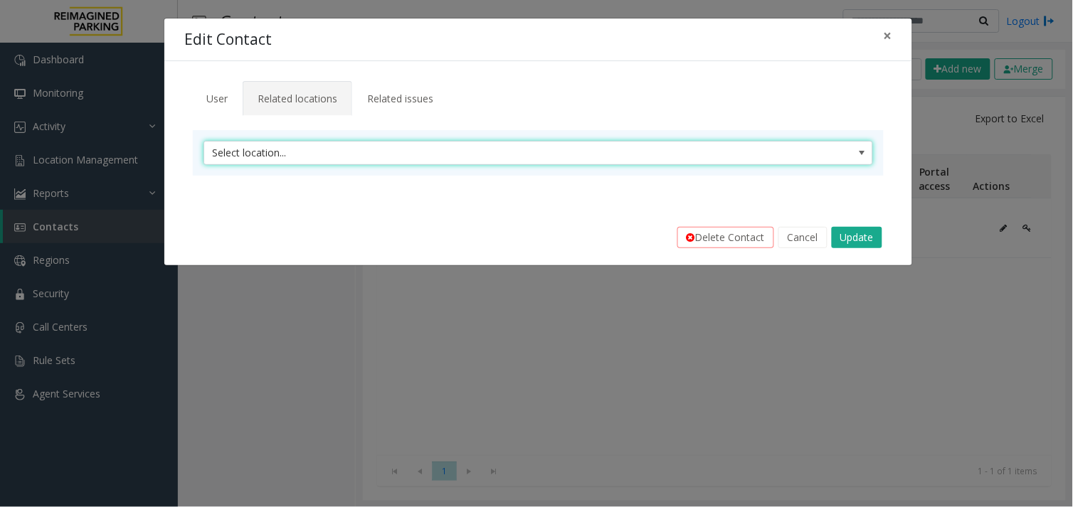
click at [366, 154] on span "Select location..." at bounding box center [470, 153] width 533 height 23
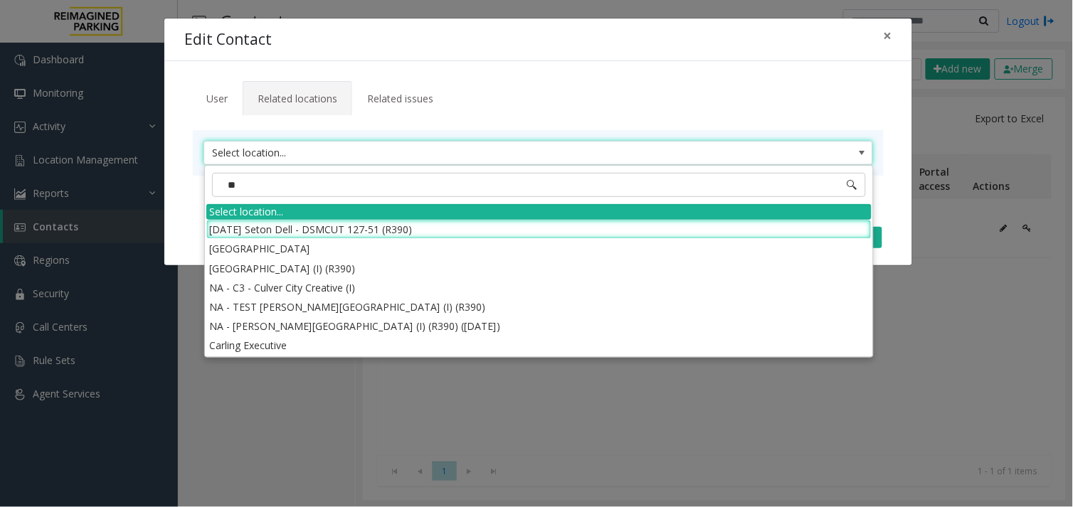
type input "*"
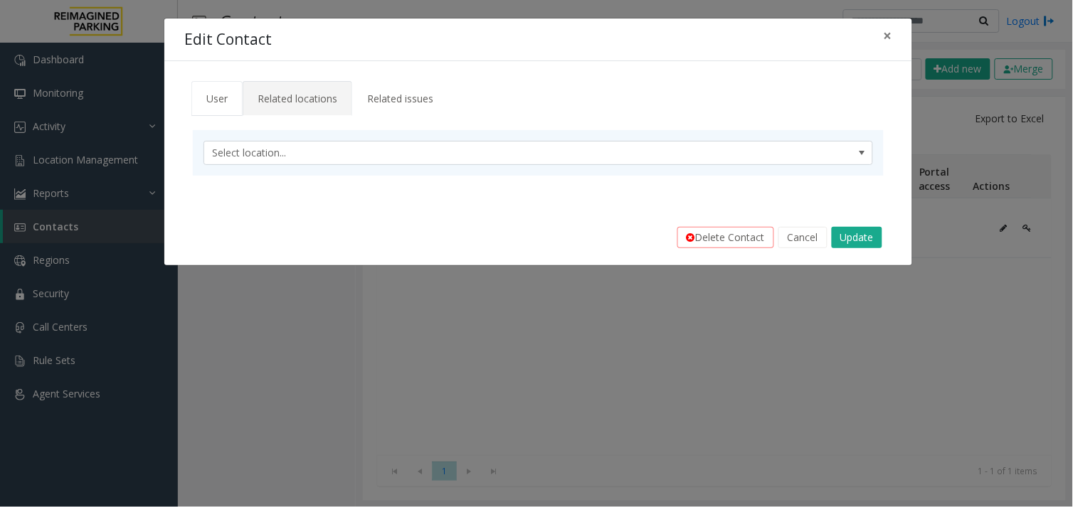
click at [223, 95] on span "User" at bounding box center [216, 99] width 21 height 14
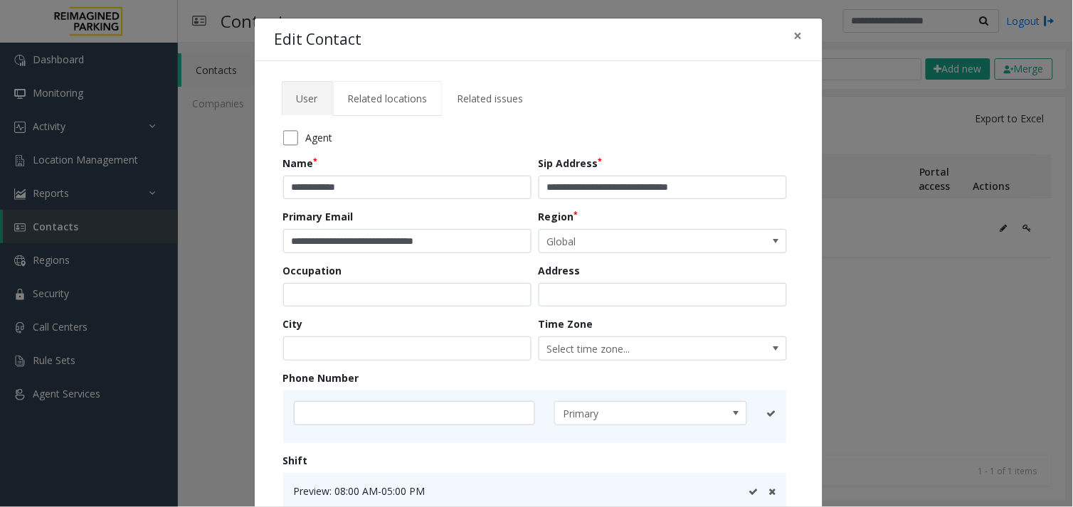
click at [361, 95] on span "Related locations" at bounding box center [388, 99] width 80 height 14
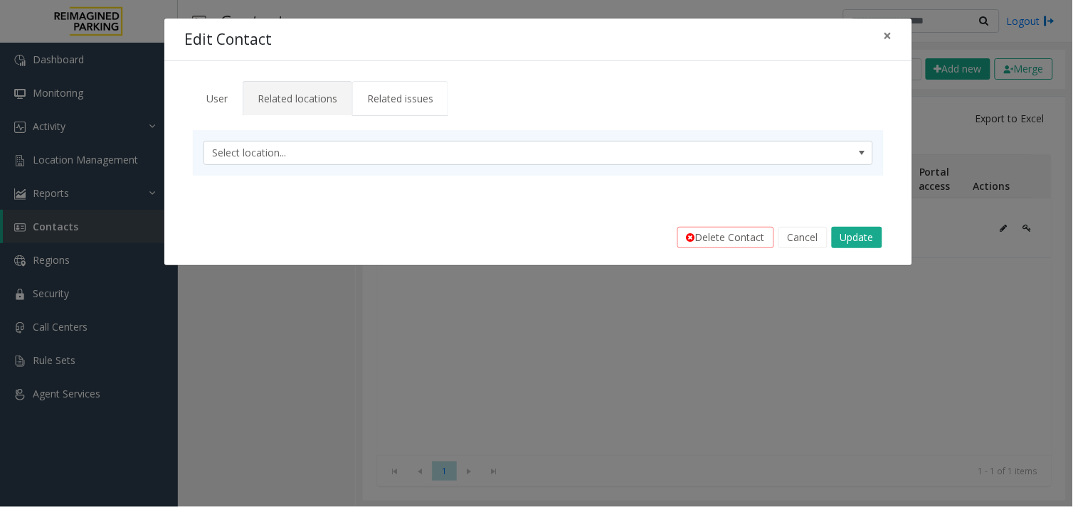
click at [408, 100] on span "Related issues" at bounding box center [400, 99] width 66 height 14
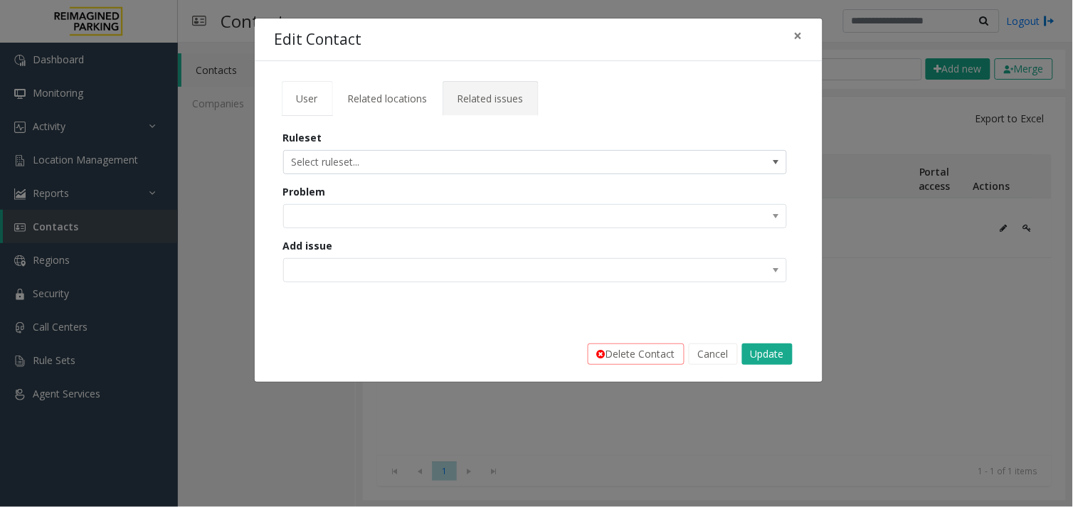
click at [309, 102] on span "User" at bounding box center [307, 99] width 21 height 14
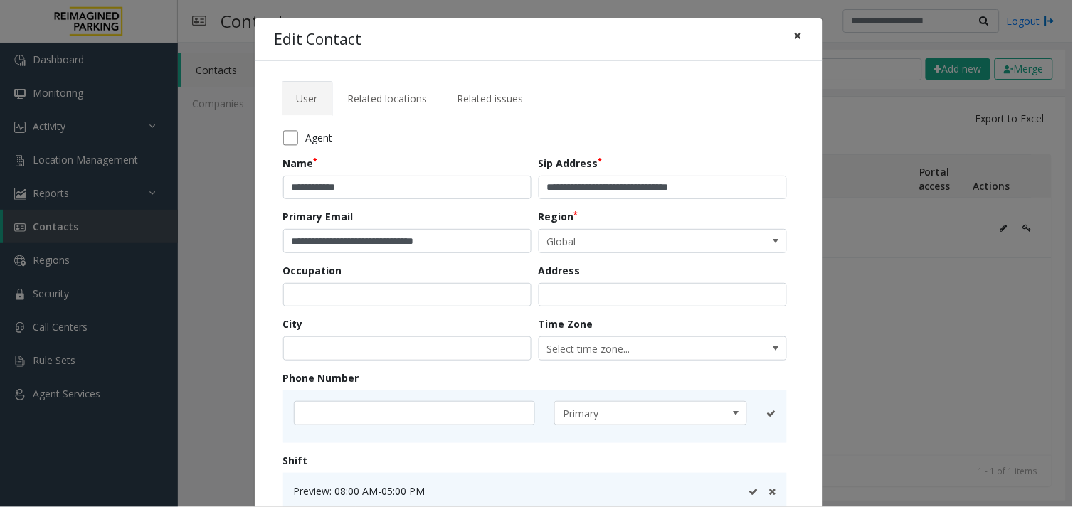
click at [785, 33] on button "×" at bounding box center [798, 35] width 28 height 35
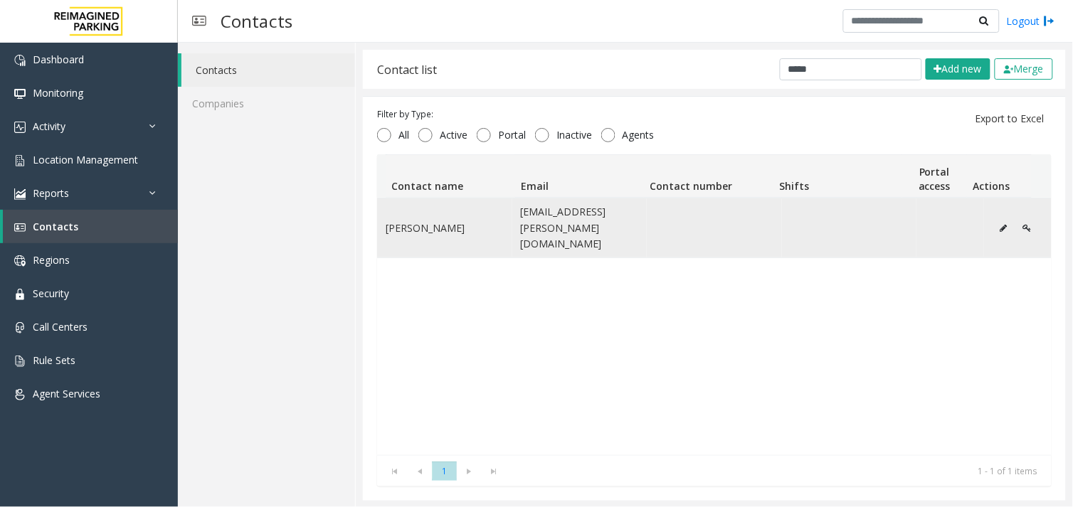
click at [1023, 224] on icon "Data table" at bounding box center [1027, 228] width 9 height 9
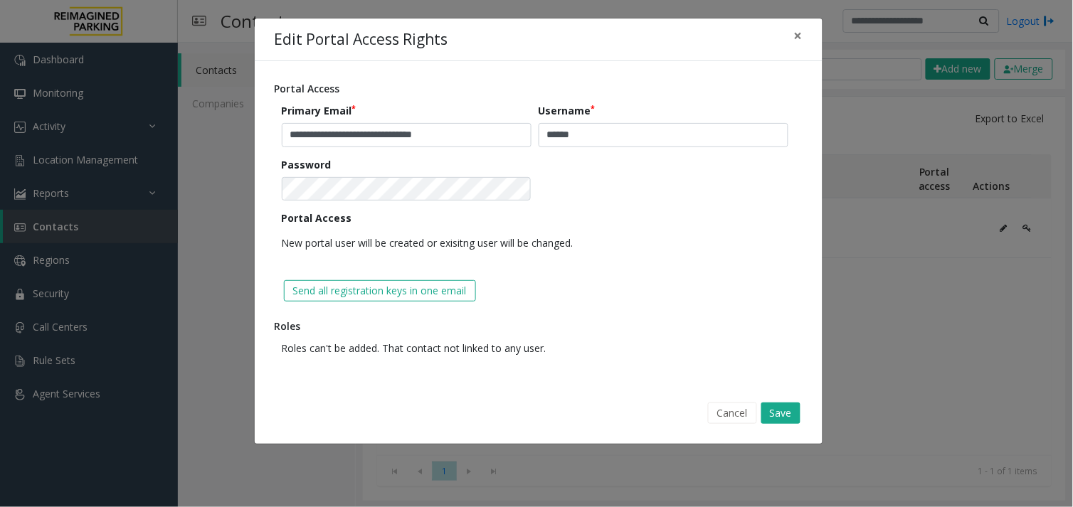
click at [688, 230] on p "New portal user will be created or exisitng user will be changed." at bounding box center [535, 242] width 506 height 25
click at [361, 247] on p "New portal user will be created or exisitng user will be changed." at bounding box center [535, 242] width 506 height 25
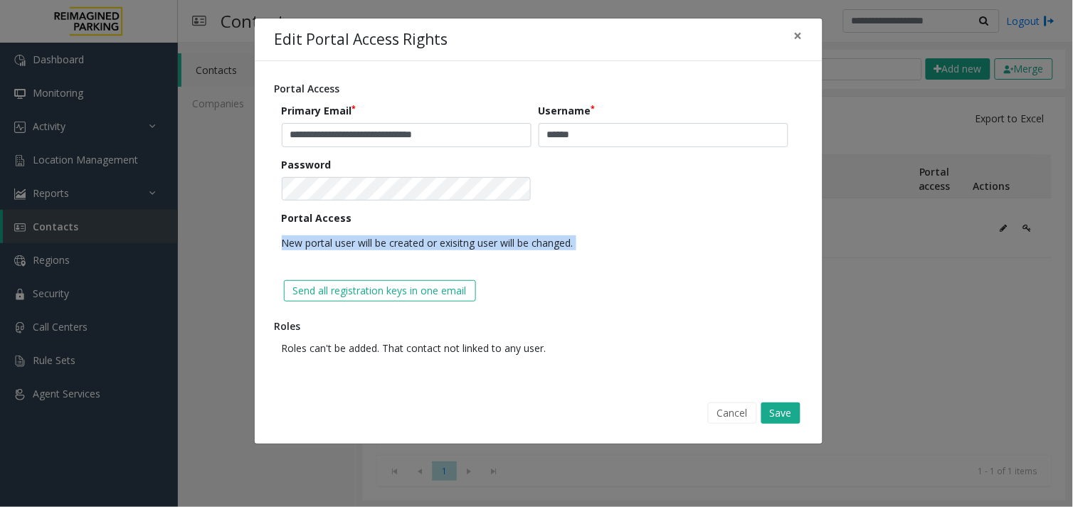
click at [361, 247] on p "New portal user will be created or exisitng user will be changed." at bounding box center [535, 242] width 506 height 25
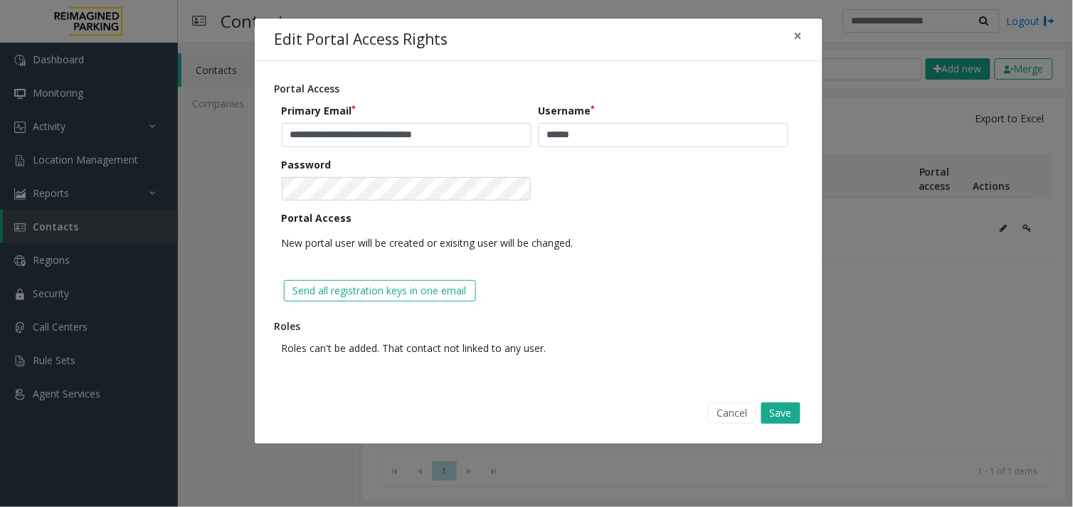
click at [607, 267] on form "Send all registration keys in one email" at bounding box center [538, 288] width 513 height 46
click at [404, 287] on button "Send all registration keys in one email" at bounding box center [380, 290] width 192 height 21
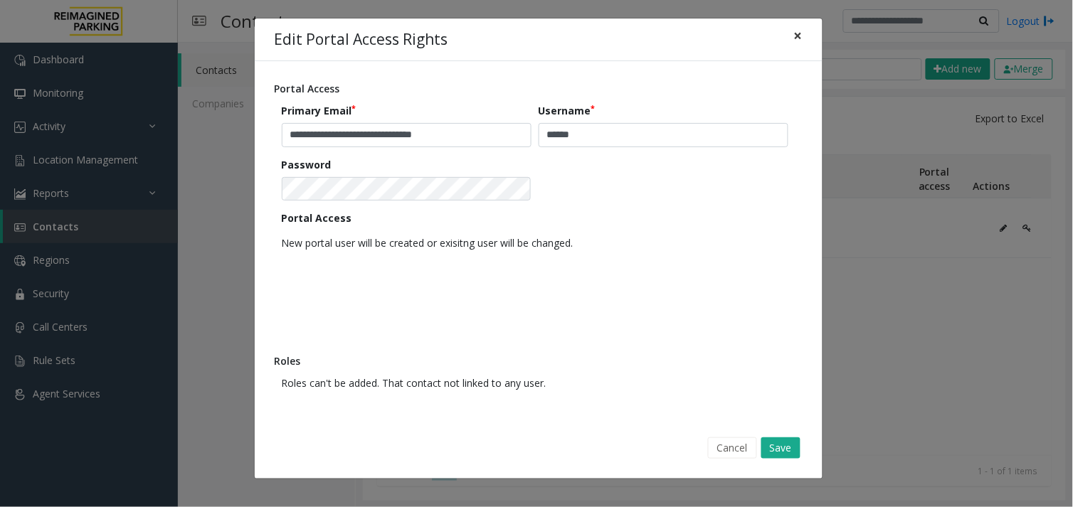
click at [798, 40] on span "×" at bounding box center [798, 36] width 9 height 20
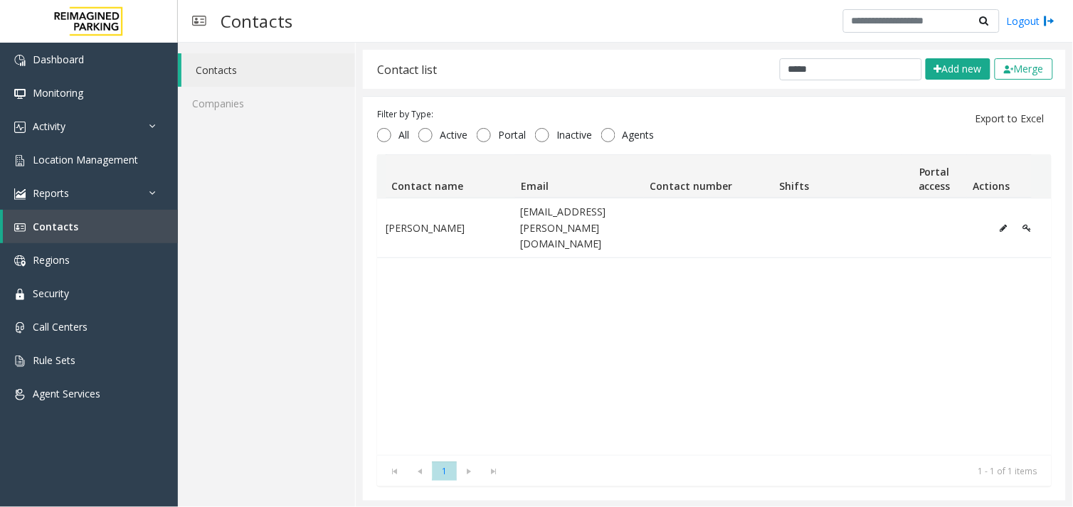
click at [762, 336] on div "[PERSON_NAME] [PERSON_NAME][EMAIL_ADDRESS][DOMAIN_NAME]" at bounding box center [714, 326] width 674 height 257
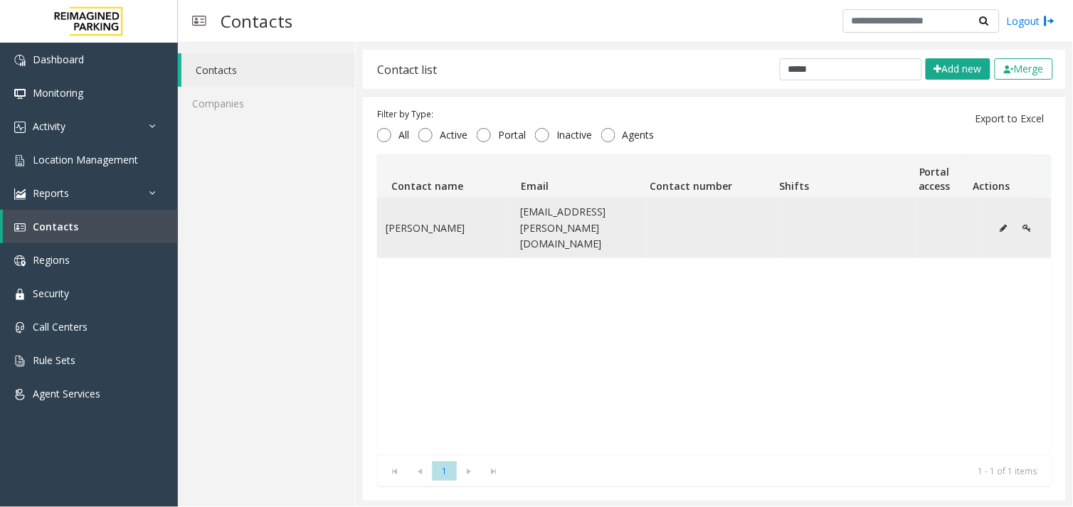
click at [799, 220] on td "Data table" at bounding box center [849, 227] width 135 height 59
click at [921, 213] on td "Data table" at bounding box center [950, 227] width 68 height 59
click at [1000, 224] on icon "Data table" at bounding box center [1003, 228] width 7 height 9
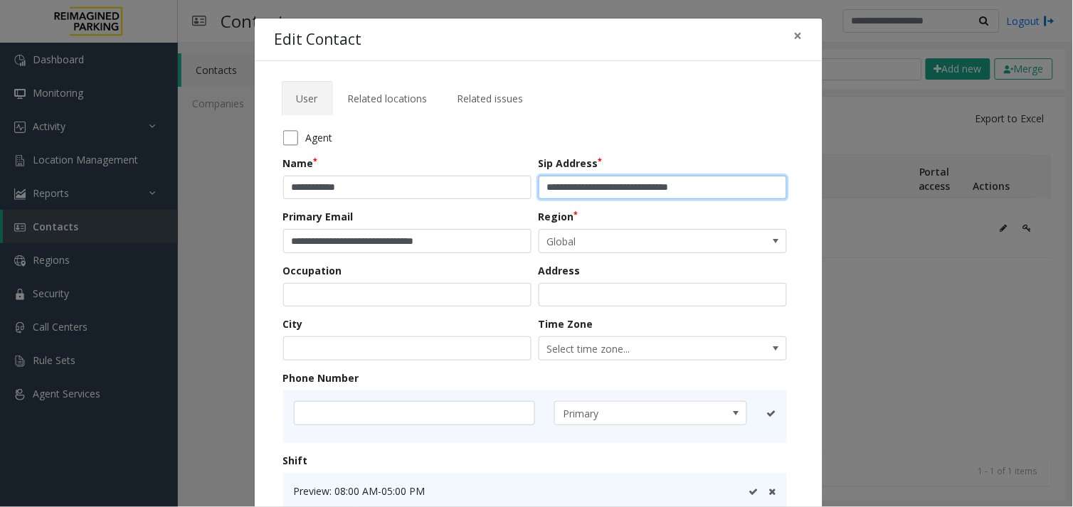
click at [726, 181] on input "**********" at bounding box center [662, 188] width 248 height 24
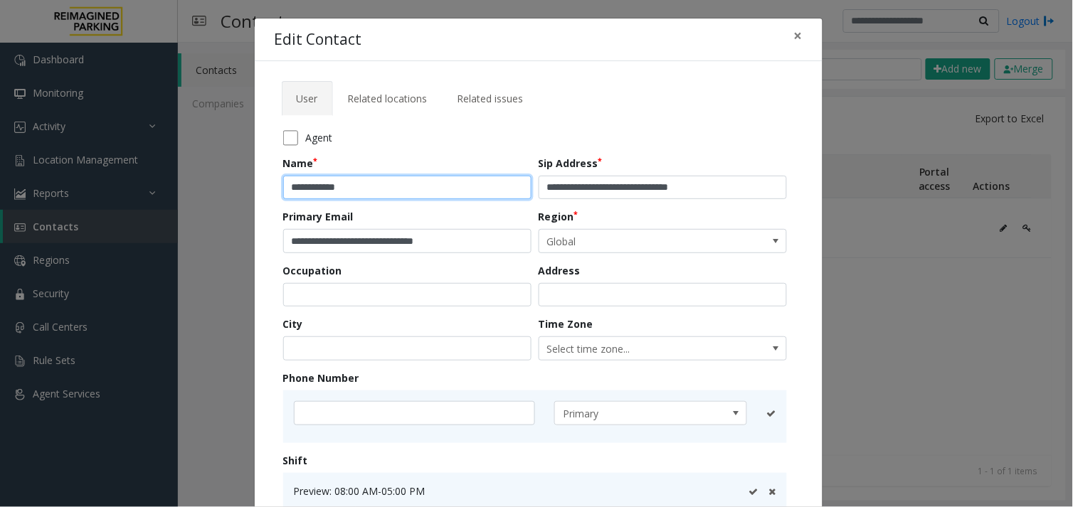
click at [462, 181] on input "**********" at bounding box center [407, 188] width 248 height 24
click at [397, 100] on span "Related locations" at bounding box center [388, 99] width 80 height 14
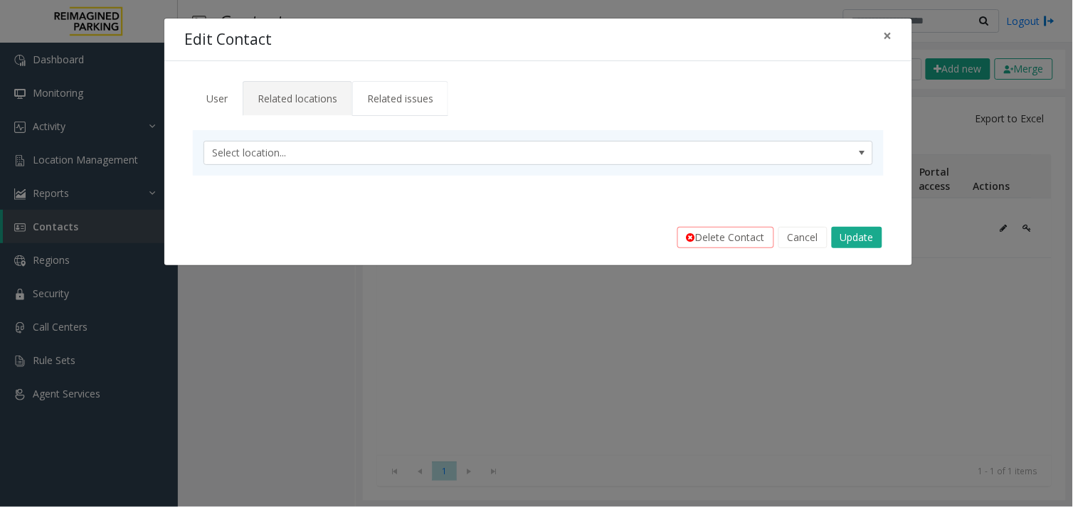
click at [392, 101] on span "Related issues" at bounding box center [400, 99] width 66 height 14
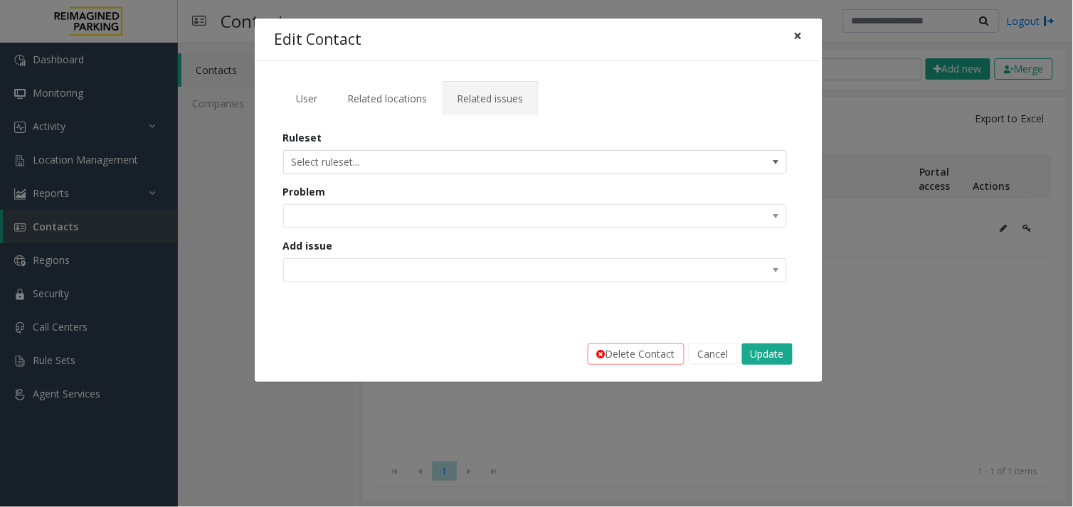
click at [801, 37] on span "×" at bounding box center [798, 36] width 9 height 20
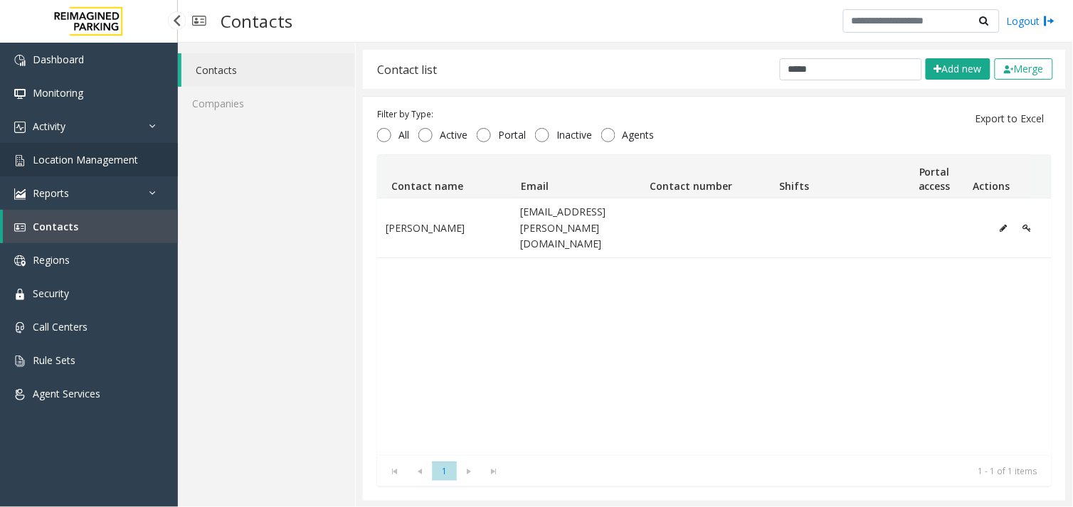
click at [100, 164] on span "Location Management" at bounding box center [85, 160] width 105 height 14
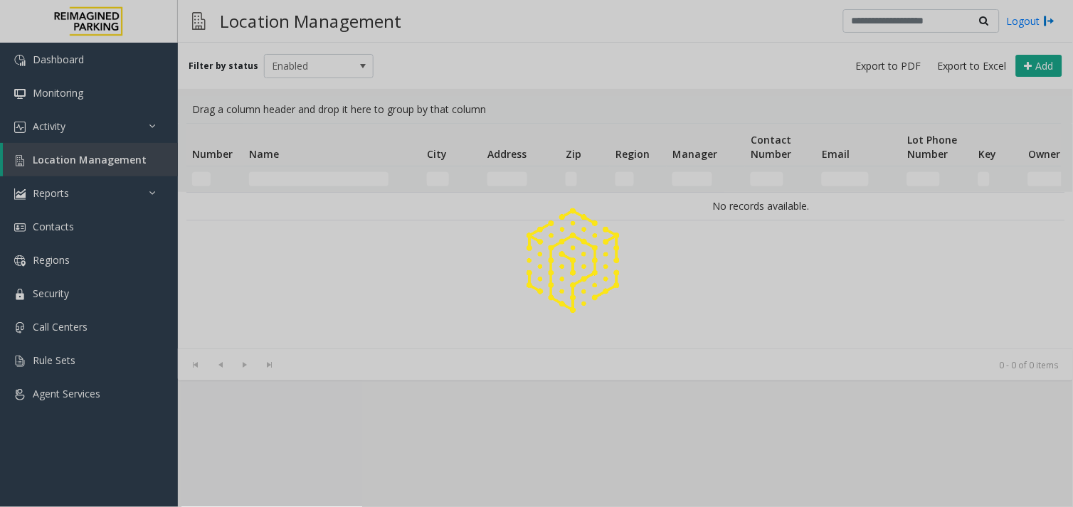
click at [109, 139] on div at bounding box center [536, 253] width 1073 height 507
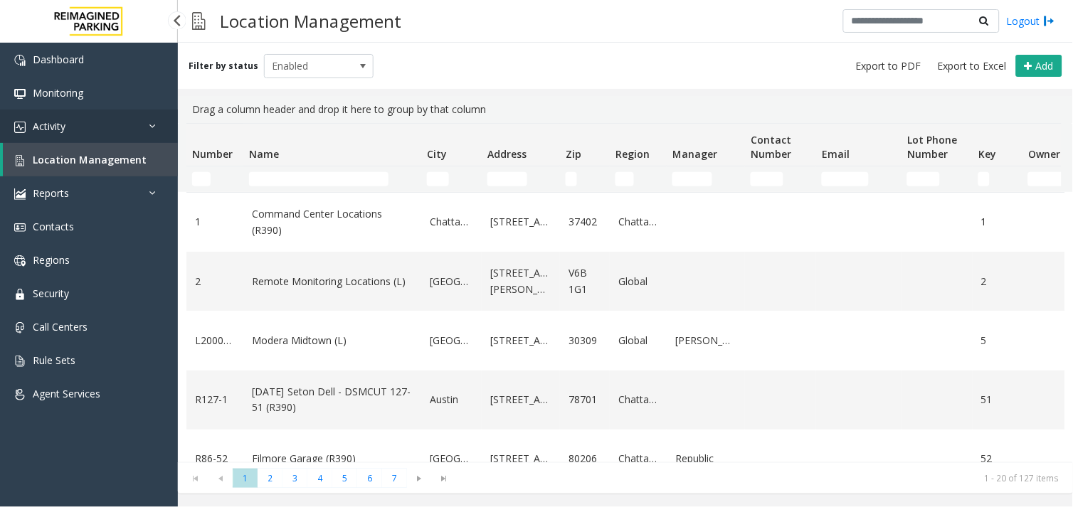
click at [119, 129] on link "Activity" at bounding box center [89, 126] width 178 height 33
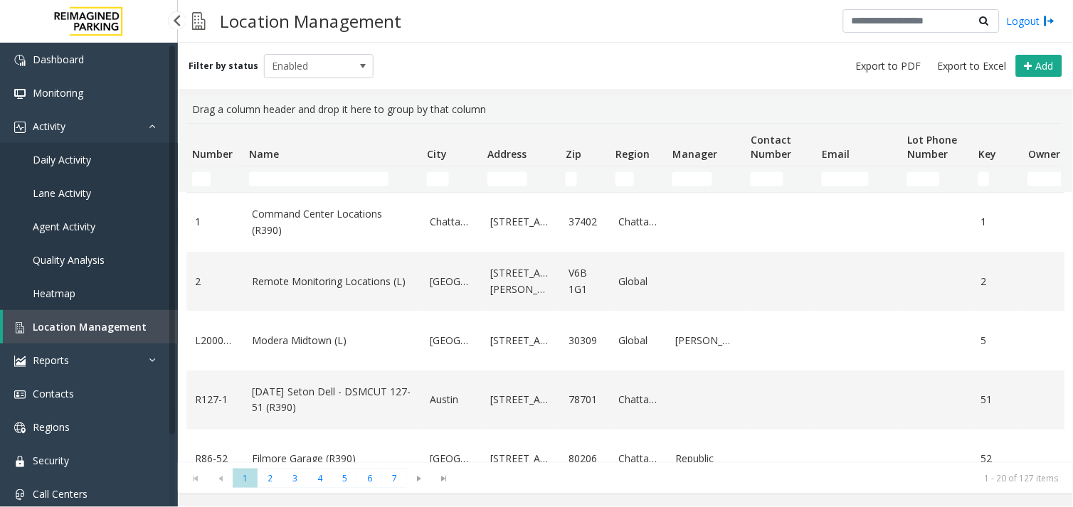
click at [54, 226] on span "Agent Activity" at bounding box center [64, 227] width 63 height 14
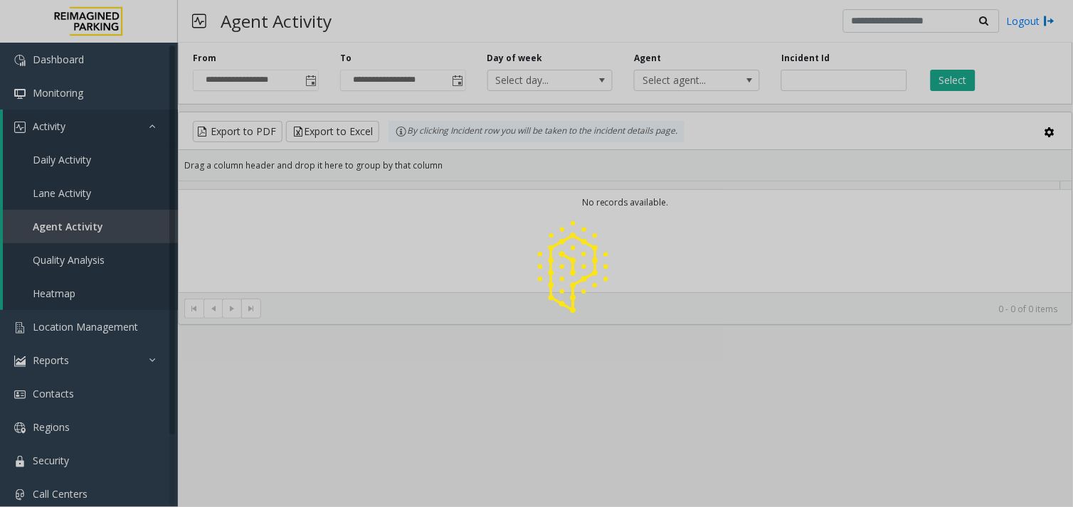
click at [829, 76] on div at bounding box center [536, 253] width 1073 height 507
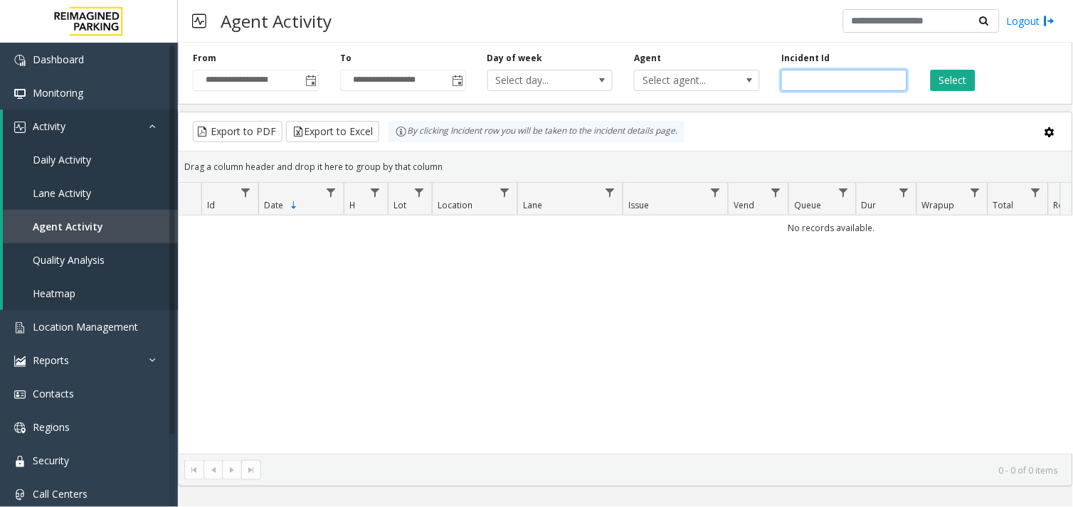
click at [829, 80] on input "number" at bounding box center [844, 80] width 126 height 21
paste input "*******"
type input "*******"
click at [943, 79] on button "Select" at bounding box center [952, 80] width 45 height 21
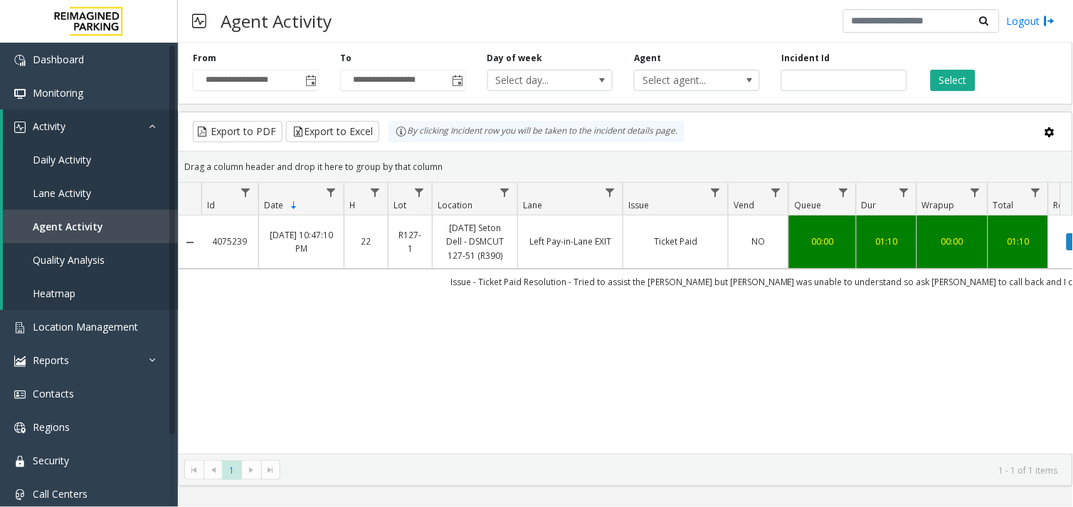
click at [720, 260] on td "Ticket Paid" at bounding box center [674, 241] width 105 height 53
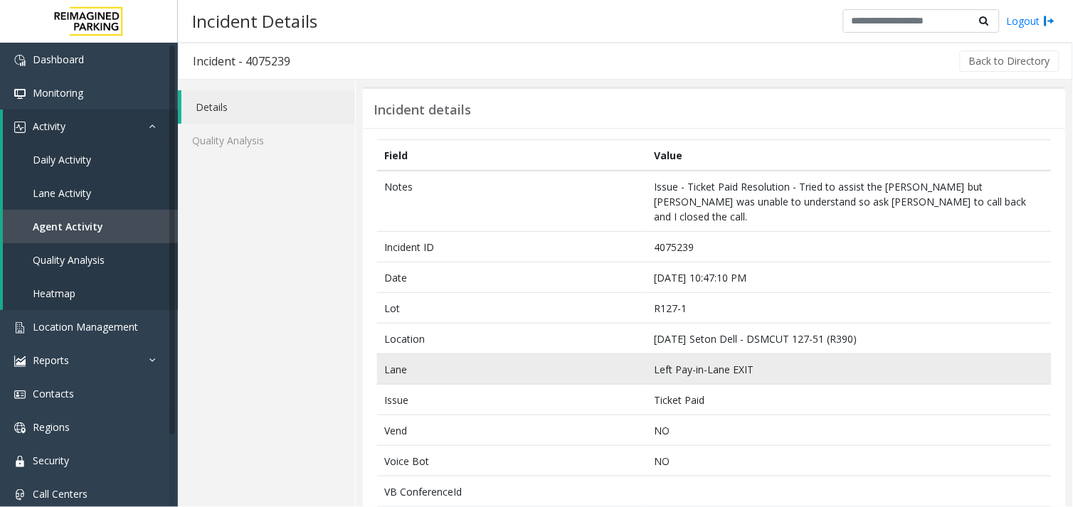
click at [528, 354] on td "Lane" at bounding box center [512, 369] width 270 height 31
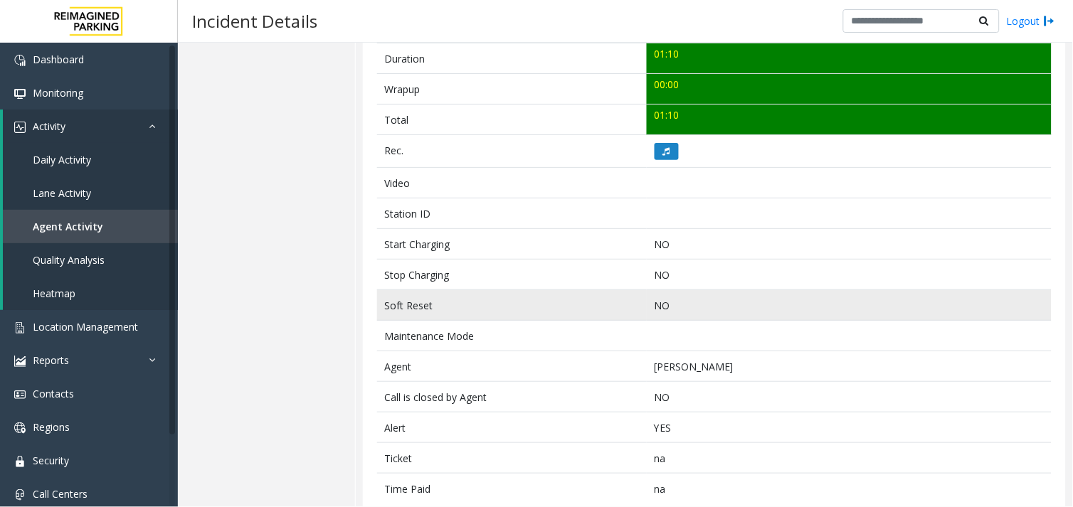
scroll to position [600, 0]
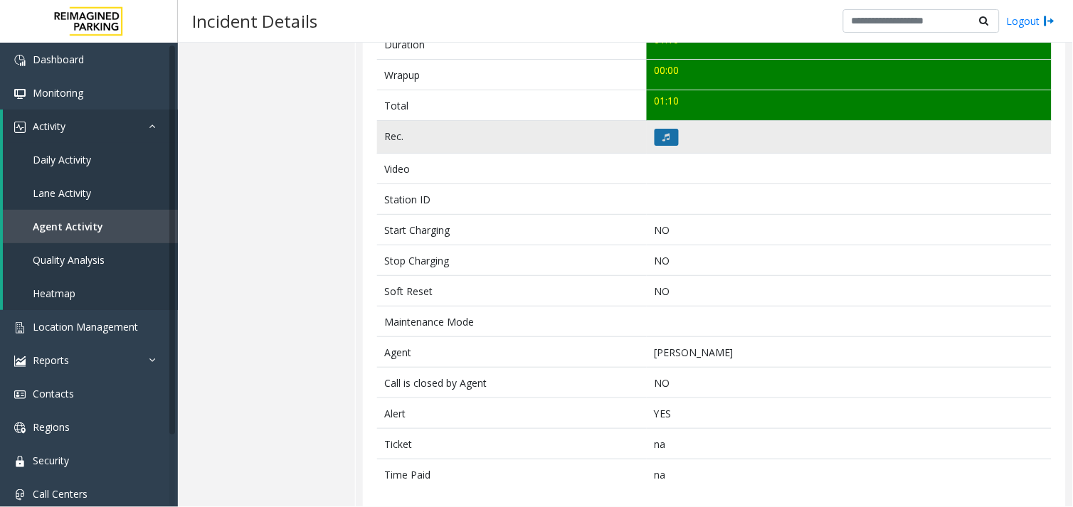
click at [655, 129] on button at bounding box center [666, 137] width 24 height 17
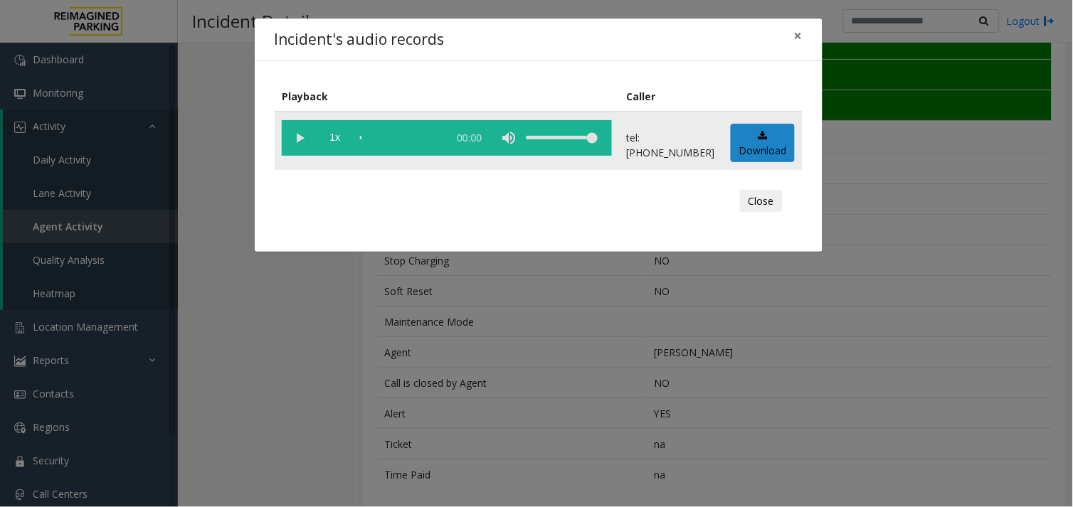
click at [299, 132] on vg-play-pause at bounding box center [300, 138] width 36 height 36
click at [384, 136] on div "scrub bar" at bounding box center [400, 138] width 81 height 36
click at [307, 139] on vg-play-pause at bounding box center [300, 138] width 36 height 36
click at [374, 139] on div "scrub bar" at bounding box center [400, 138] width 81 height 36
click at [299, 133] on vg-play-pause at bounding box center [300, 138] width 36 height 36
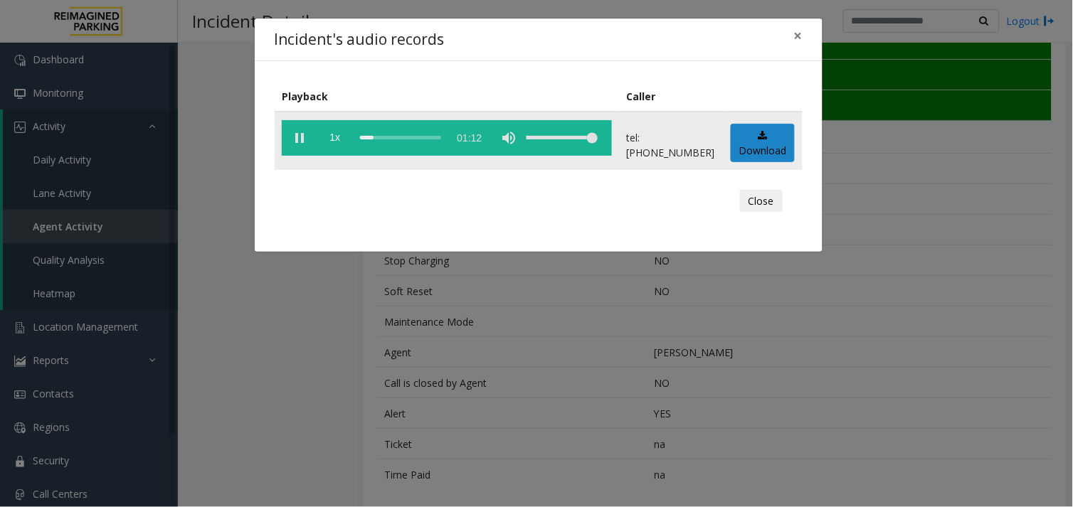
click at [364, 136] on div "scrub bar" at bounding box center [400, 138] width 81 height 36
click at [413, 132] on div "scrub bar" at bounding box center [400, 138] width 81 height 36
click at [403, 136] on div "scrub bar" at bounding box center [400, 138] width 81 height 36
click at [388, 136] on div "scrub bar" at bounding box center [400, 138] width 81 height 36
click at [408, 133] on div "scrub bar" at bounding box center [400, 138] width 81 height 36
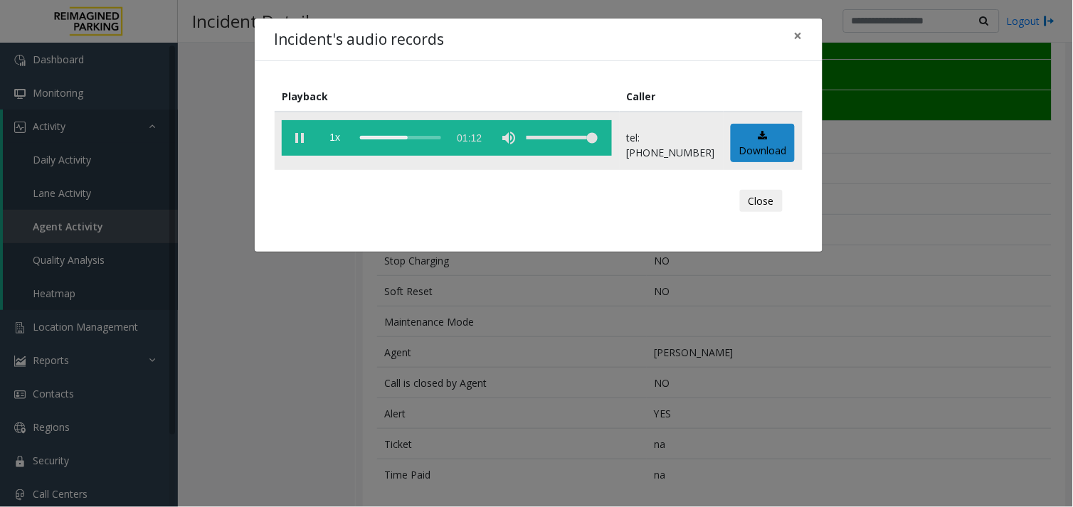
click at [397, 136] on div "scrub bar" at bounding box center [400, 138] width 81 height 36
click at [383, 135] on div "scrub bar" at bounding box center [400, 138] width 81 height 36
click at [300, 144] on vg-play-pause at bounding box center [300, 138] width 36 height 36
click at [304, 131] on vg-play-pause at bounding box center [300, 138] width 36 height 36
click at [385, 133] on div "scrub bar" at bounding box center [400, 138] width 81 height 36
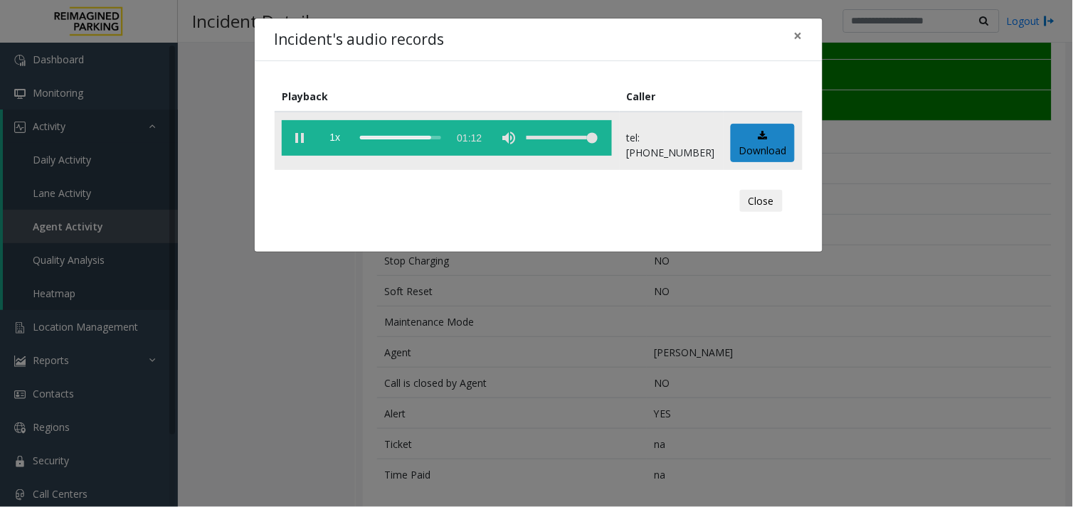
click at [385, 133] on div "scrub bar" at bounding box center [400, 138] width 81 height 36
click at [382, 137] on div "scrub bar" at bounding box center [400, 138] width 81 height 36
click at [366, 136] on div "scrub bar" at bounding box center [400, 138] width 81 height 36
click at [300, 144] on vg-play-pause at bounding box center [300, 138] width 36 height 36
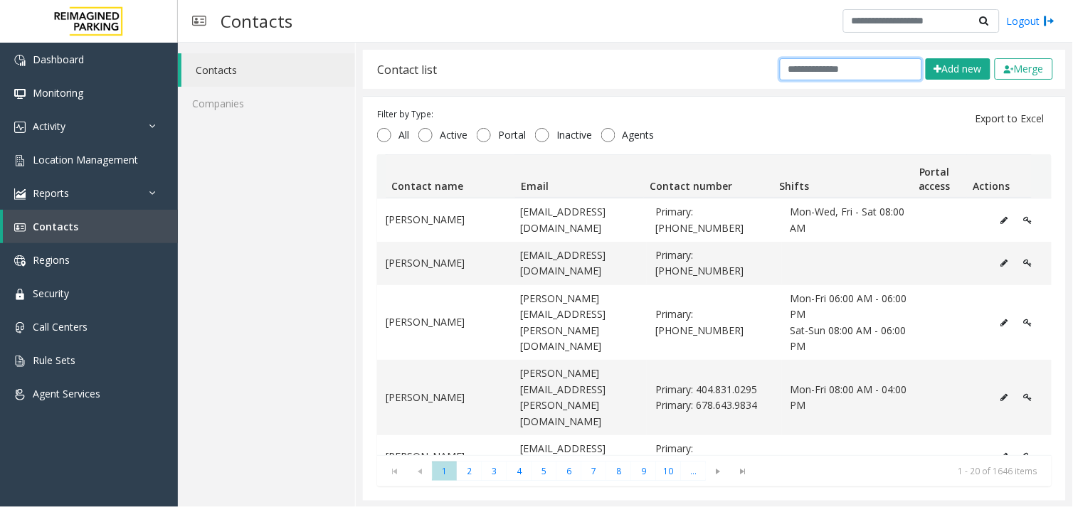
click at [816, 77] on input "text" at bounding box center [850, 69] width 142 height 22
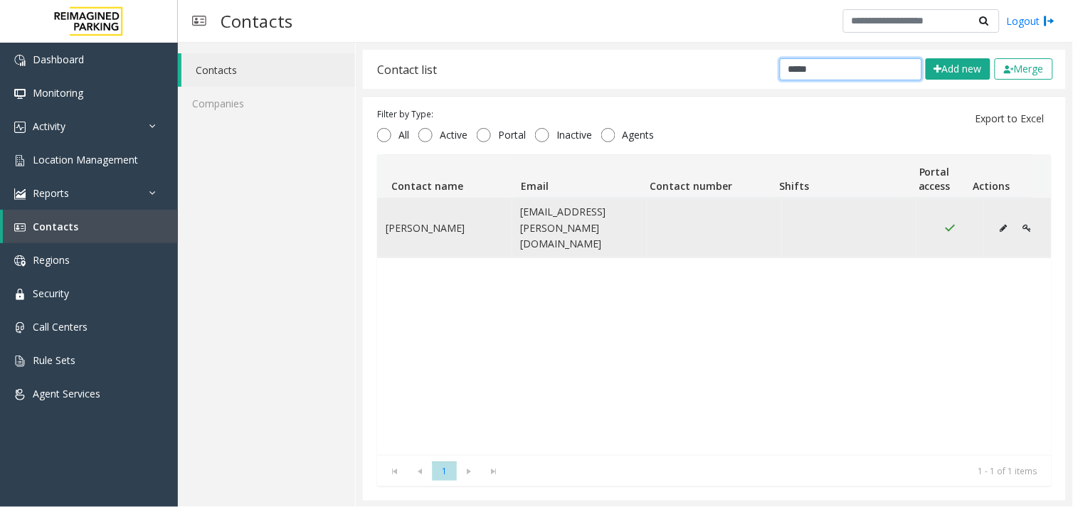
type input "*****"
click at [1000, 224] on icon "Data table" at bounding box center [1003, 228] width 7 height 9
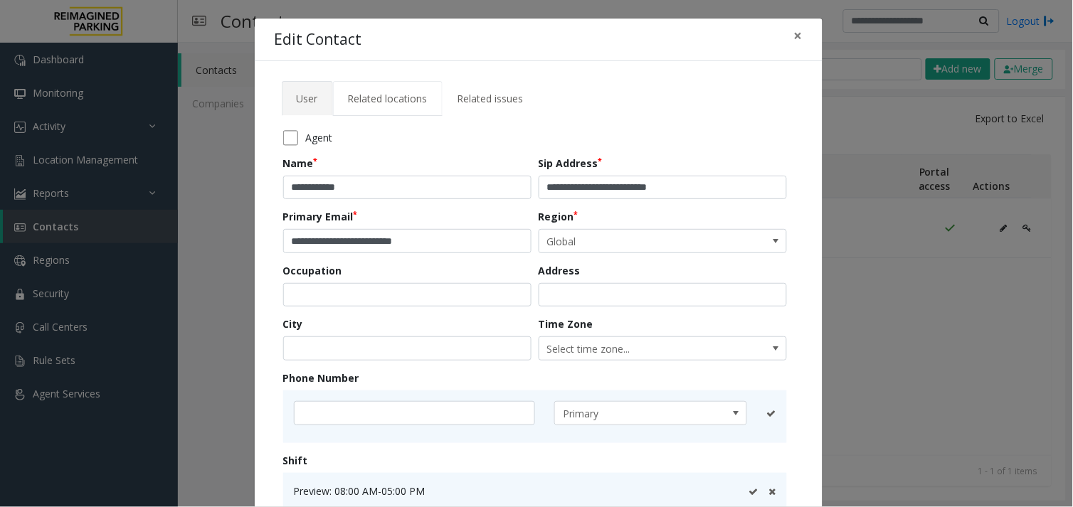
click at [373, 104] on span "Related locations" at bounding box center [388, 99] width 80 height 14
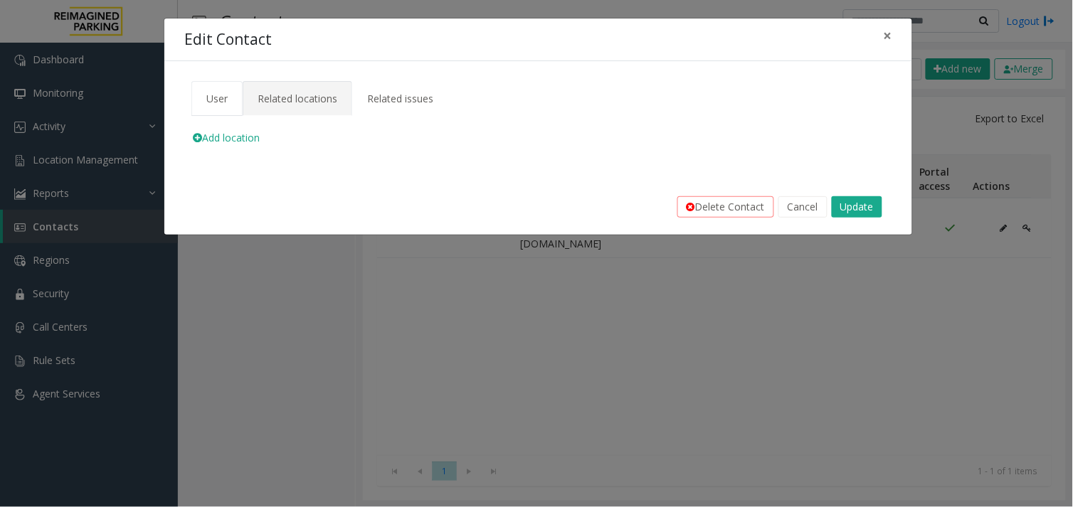
click at [216, 100] on span "User" at bounding box center [216, 99] width 21 height 14
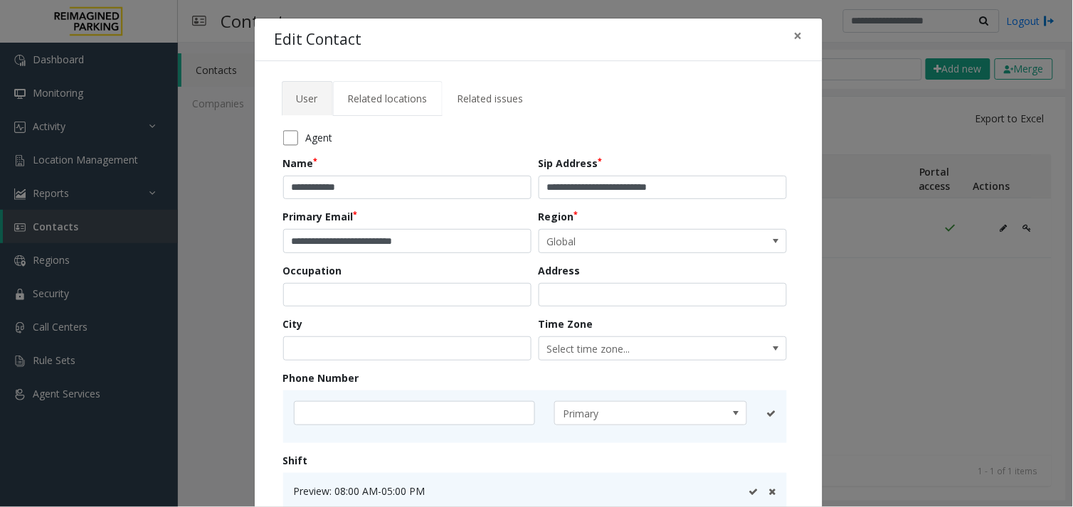
click at [399, 102] on span "Related locations" at bounding box center [388, 99] width 80 height 14
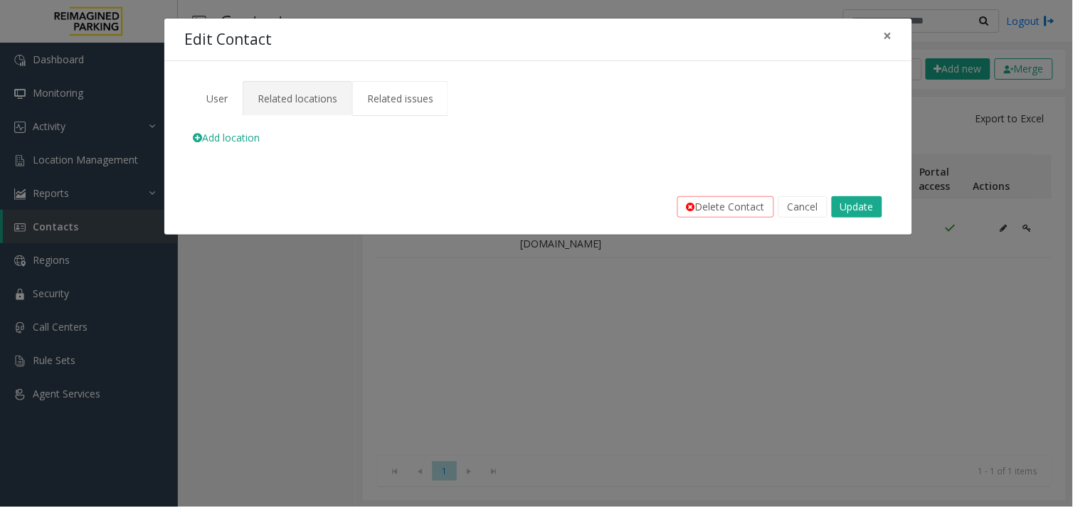
click at [432, 96] on span "Related issues" at bounding box center [400, 99] width 66 height 14
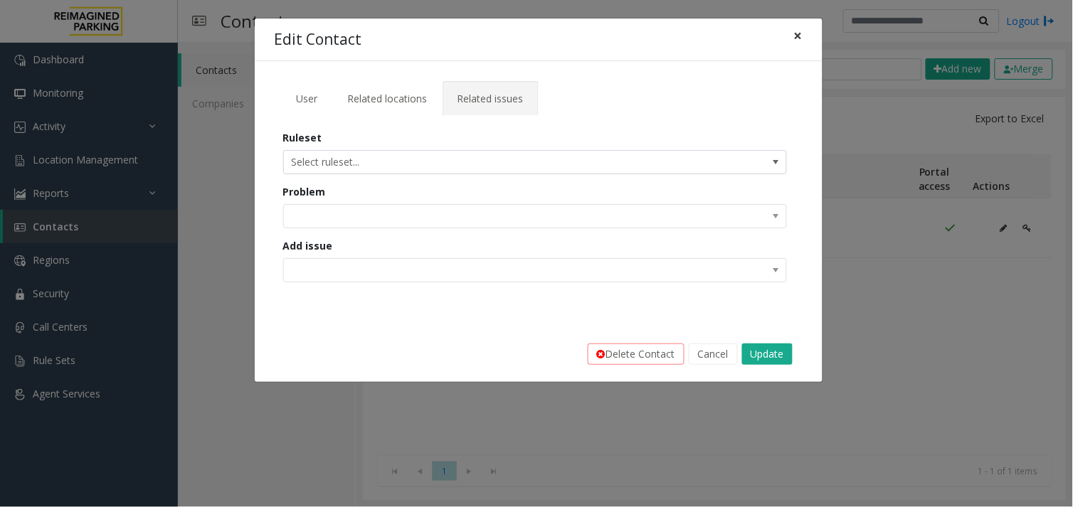
click at [794, 31] on span "×" at bounding box center [798, 36] width 9 height 20
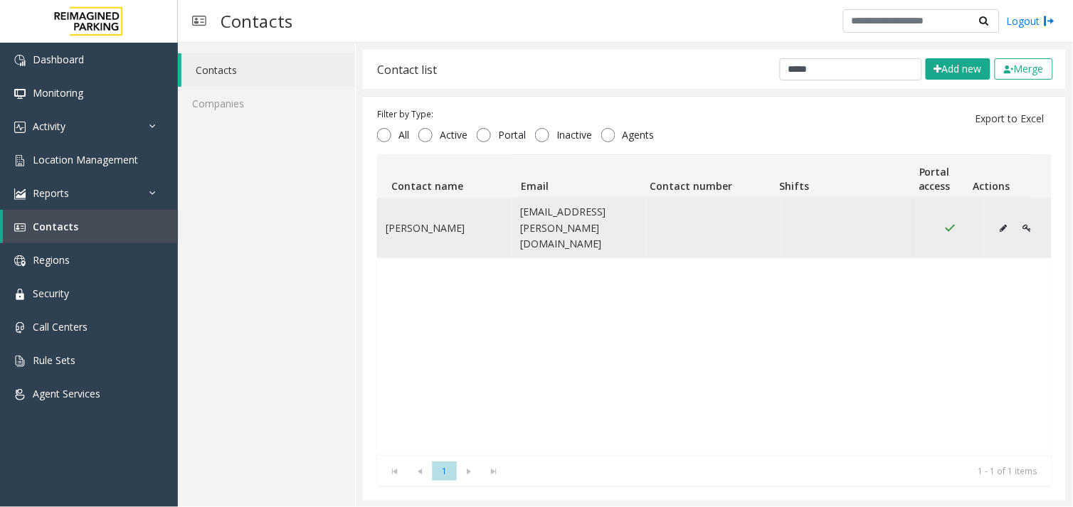
click at [944, 223] on img "Data table" at bounding box center [950, 228] width 12 height 11
click at [1023, 224] on icon "Data table" at bounding box center [1027, 228] width 9 height 9
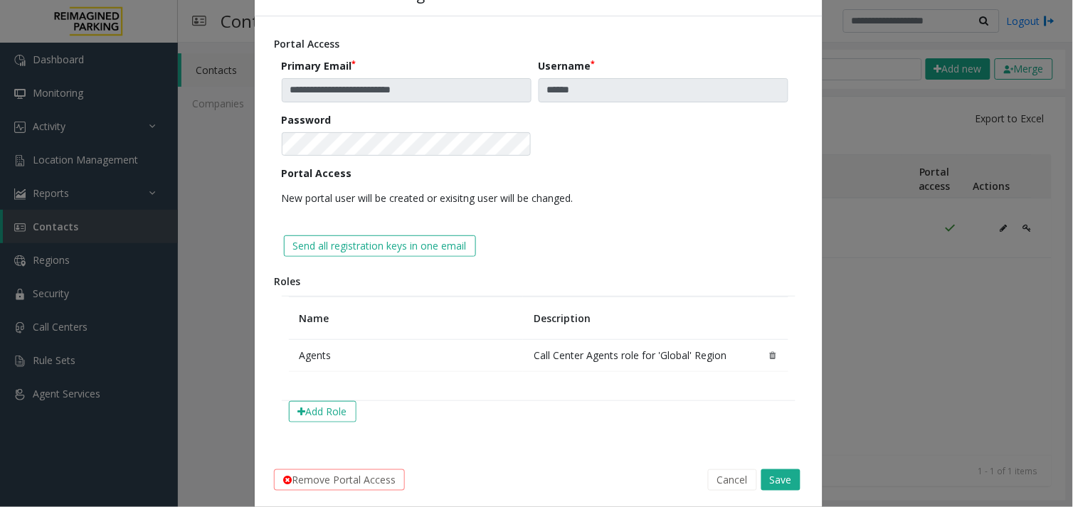
scroll to position [67, 0]
